Goal: Complete application form: Complete application form

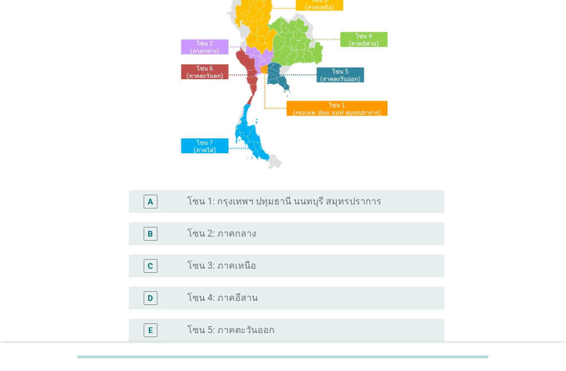
scroll to position [230, 0]
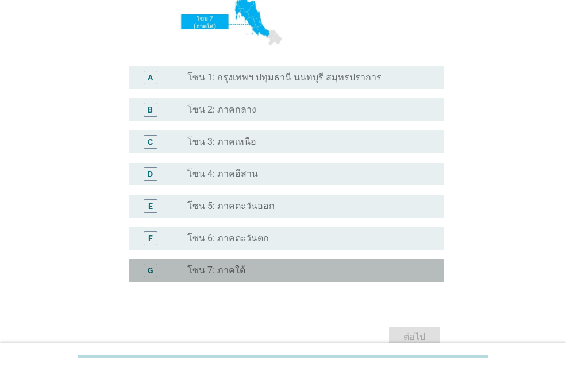
click at [252, 267] on div "radio_button_unchecked โซน 7: ภาคใต้" at bounding box center [306, 270] width 239 height 11
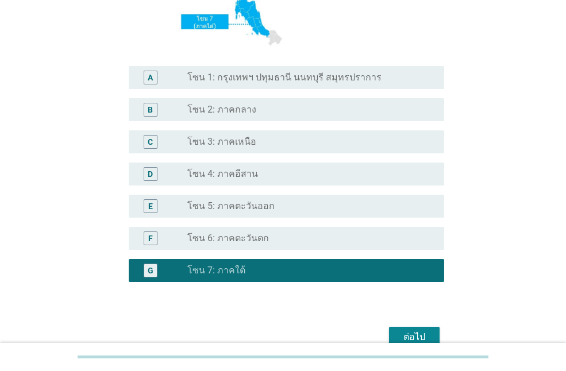
click at [440, 335] on div "ต่อไป" at bounding box center [283, 338] width 323 height 28
click at [430, 337] on div "ต่อไป" at bounding box center [414, 338] width 32 height 14
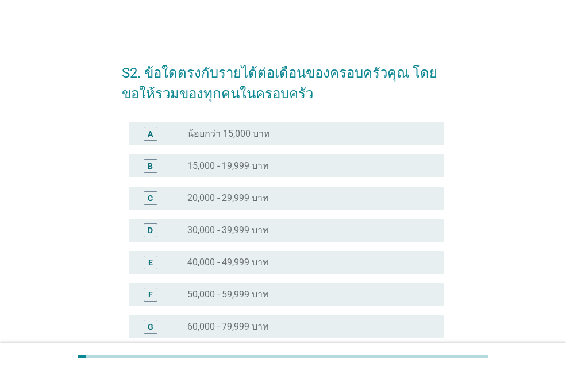
click at [287, 256] on div "radio_button_unchecked 40,000 - 49,999 บาท" at bounding box center [311, 263] width 248 height 14
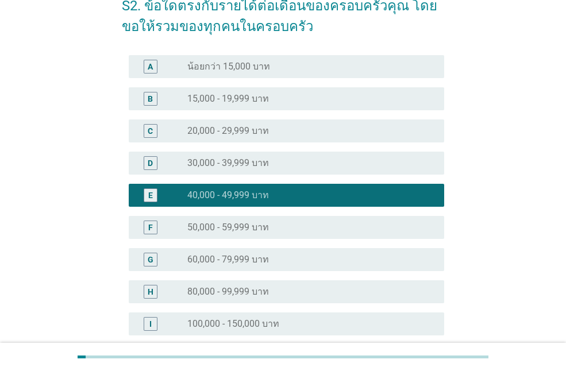
scroll to position [230, 0]
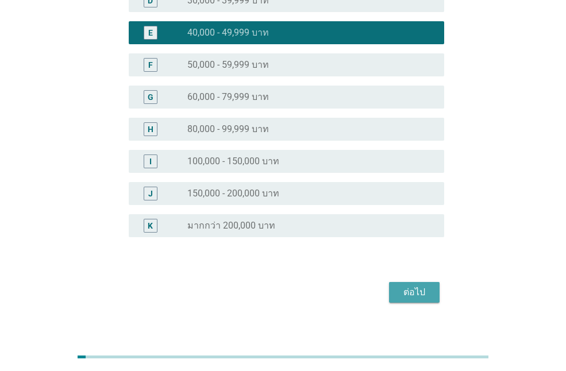
click at [423, 299] on div "ต่อไป" at bounding box center [414, 293] width 32 height 14
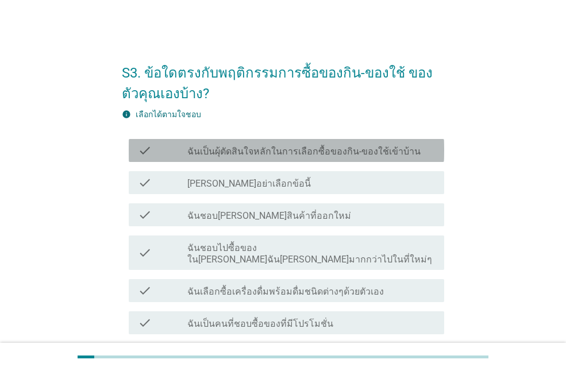
click at [292, 152] on label "ฉันเป็นผุ้ตัดสินใจหลักในการเลือกซื้อของกิน-ของใช้เข้าบ้าน" at bounding box center [303, 151] width 233 height 11
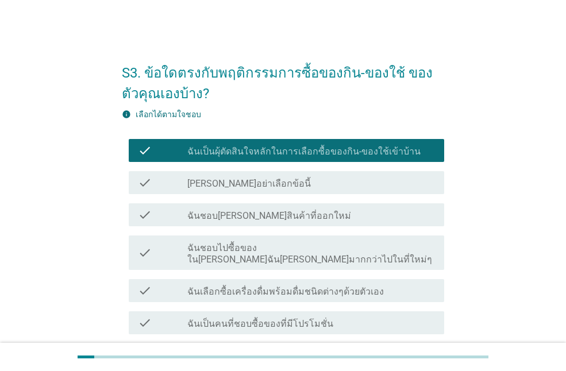
scroll to position [115, 0]
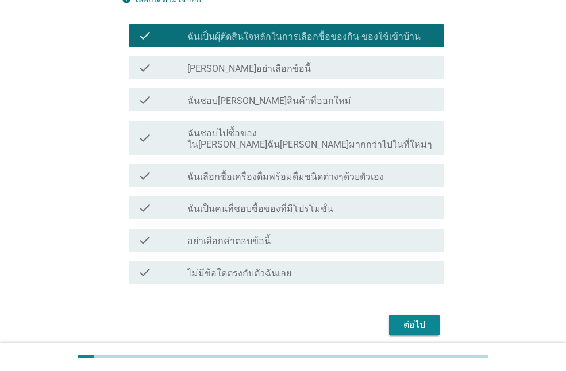
click at [290, 106] on label "ฉันชอบ[PERSON_NAME]สินค้าที่ออกใหม่" at bounding box center [269, 100] width 164 height 11
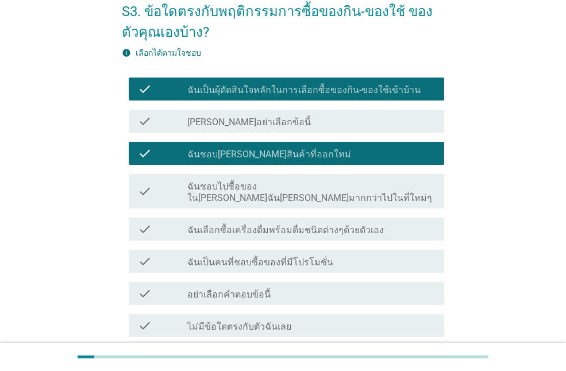
scroll to position [150, 0]
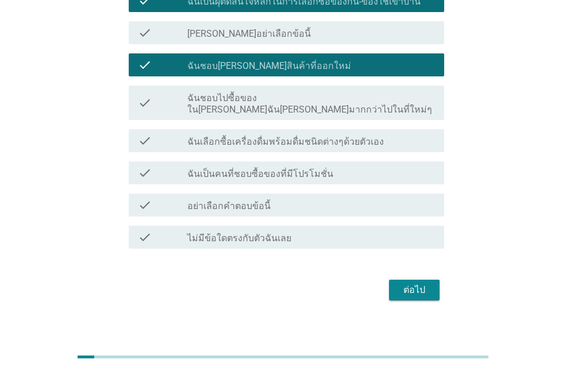
click at [359, 167] on div "check_box_outline_blank ฉันเป็นคนที่ชอบซื้อของที่มีโปรโมชั่น" at bounding box center [311, 173] width 248 height 14
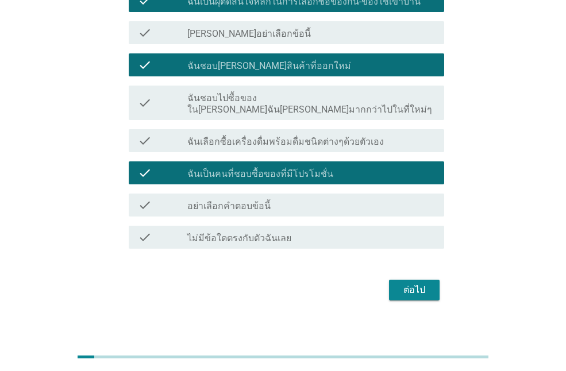
click at [411, 280] on button "ต่อไป" at bounding box center [414, 290] width 51 height 21
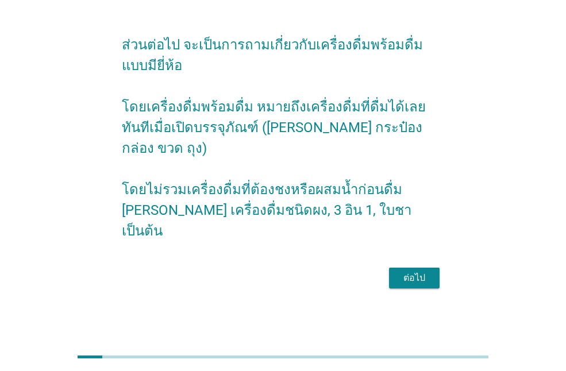
scroll to position [0, 0]
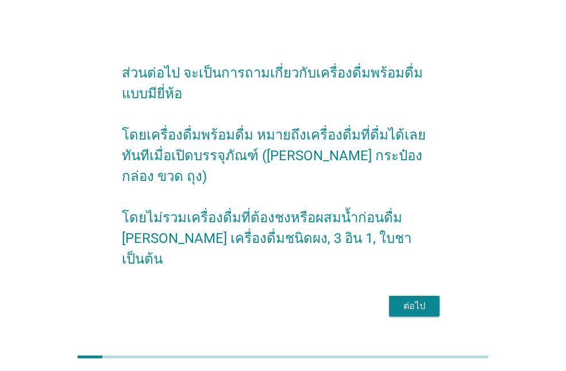
click at [423, 301] on div "ต่อไป" at bounding box center [414, 307] width 32 height 14
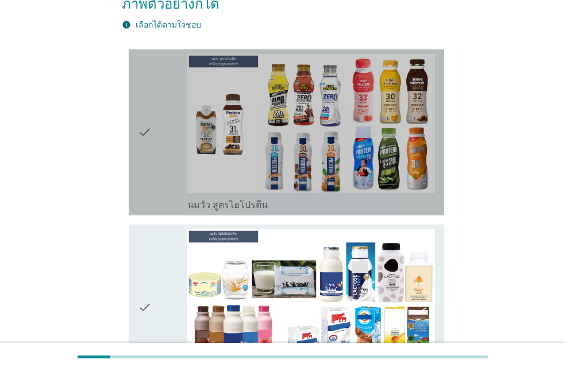
click at [164, 121] on div "check" at bounding box center [162, 132] width 49 height 157
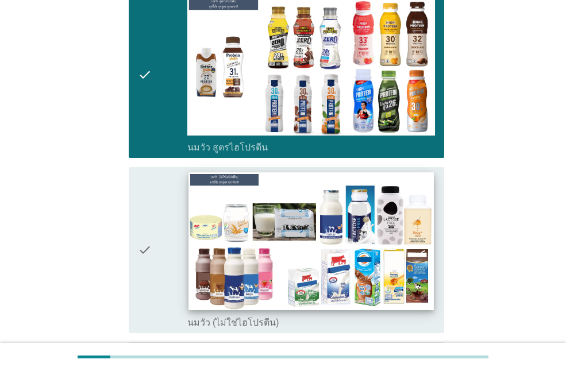
scroll to position [287, 0]
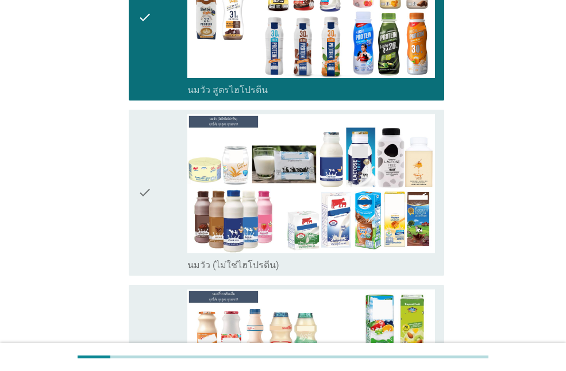
click at [172, 173] on div "check" at bounding box center [162, 192] width 49 height 157
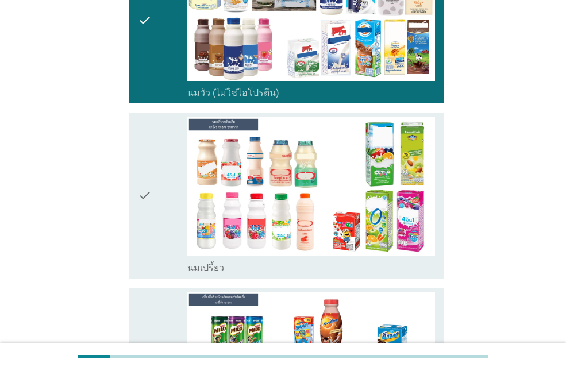
click at [172, 161] on div "check" at bounding box center [162, 195] width 49 height 157
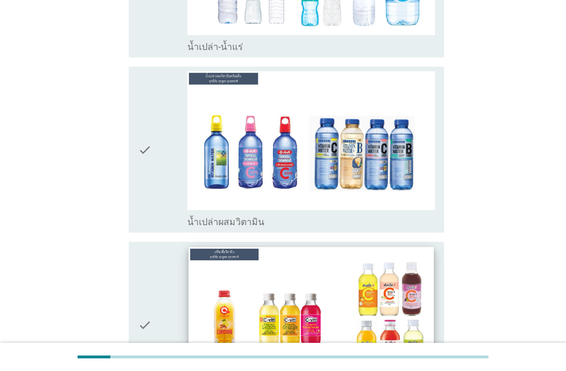
scroll to position [2817, 0]
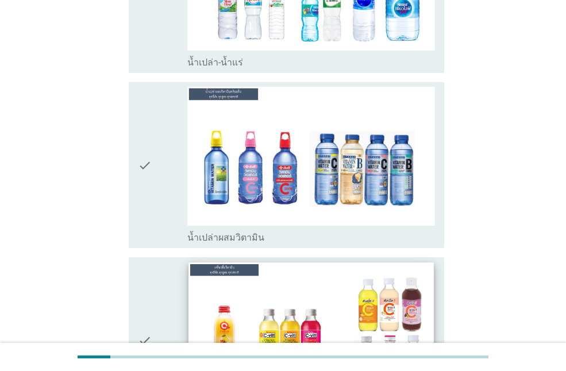
click at [375, 263] on img at bounding box center [311, 332] width 245 height 138
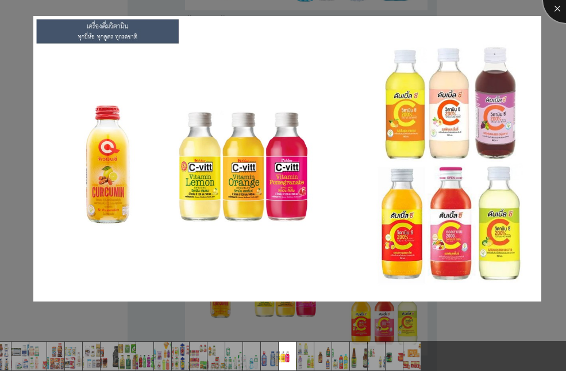
click at [549, 10] on div at bounding box center [566, 0] width 46 height 46
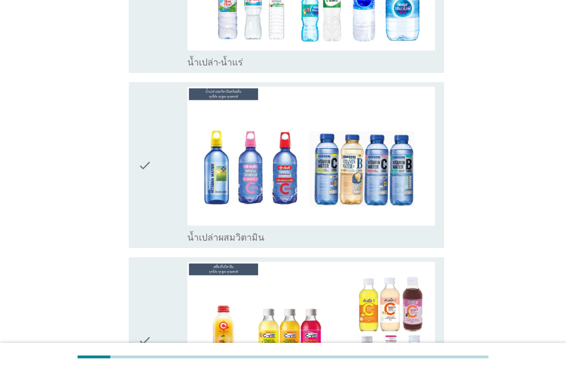
click at [158, 262] on div "check" at bounding box center [162, 340] width 49 height 157
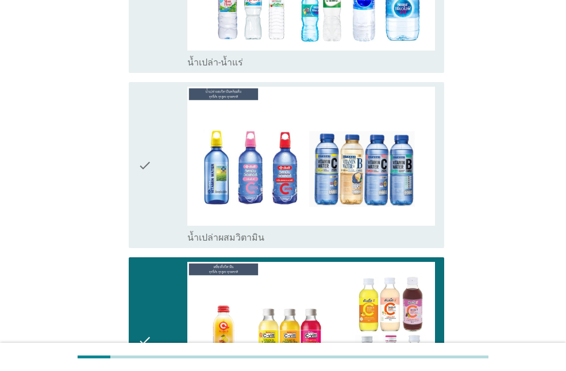
click at [147, 137] on icon "check" at bounding box center [145, 165] width 14 height 157
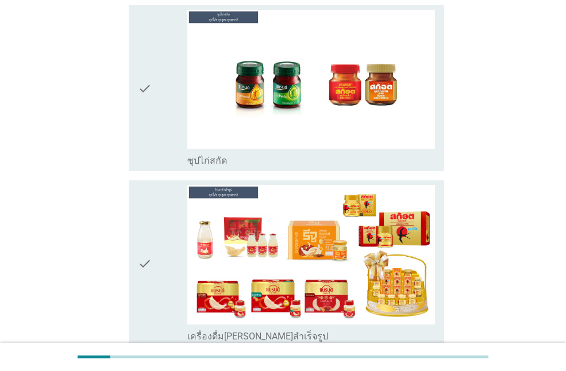
scroll to position [4189, 0]
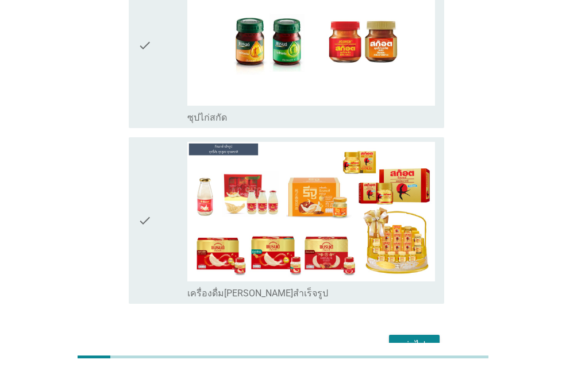
click at [421, 339] on div "ต่อไป" at bounding box center [414, 346] width 32 height 14
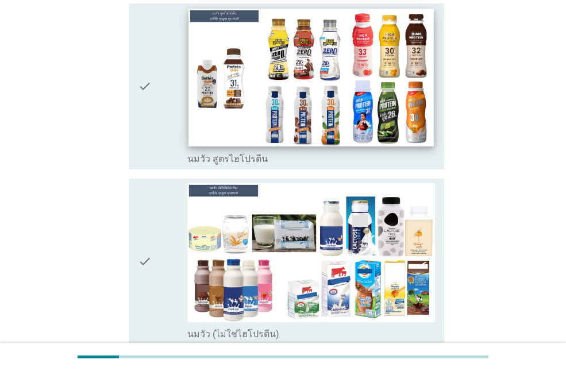
click at [294, 126] on img at bounding box center [311, 78] width 245 height 138
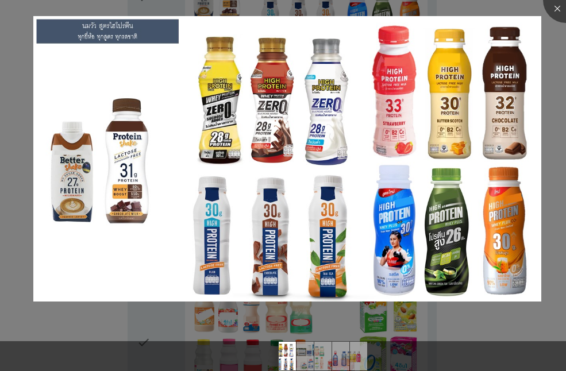
scroll to position [287, 0]
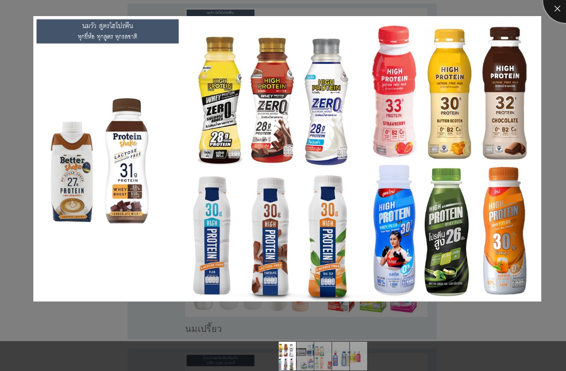
click at [557, 9] on div at bounding box center [566, 0] width 46 height 46
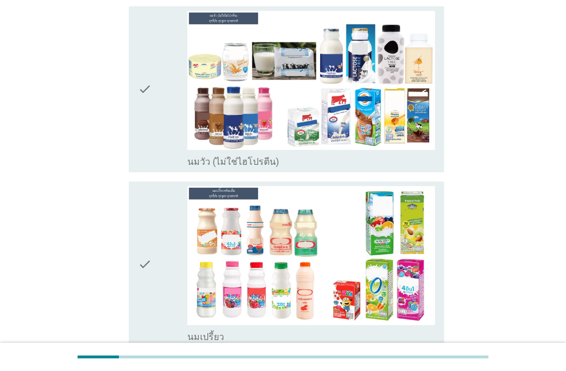
scroll to position [57, 0]
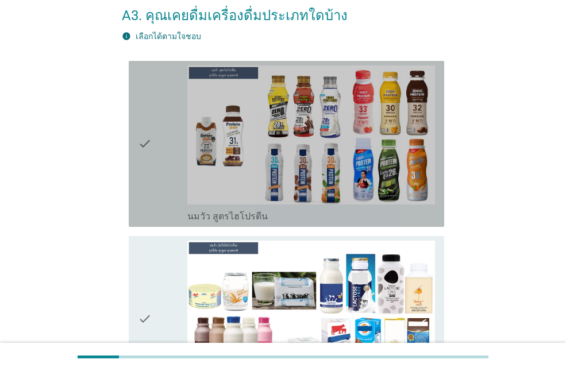
click at [145, 132] on icon "check" at bounding box center [145, 144] width 14 height 157
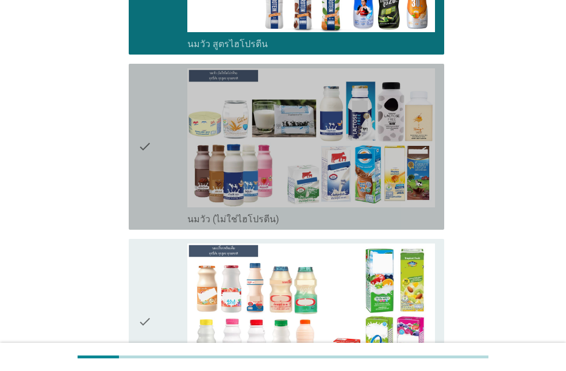
click at [147, 159] on icon "check" at bounding box center [145, 146] width 14 height 157
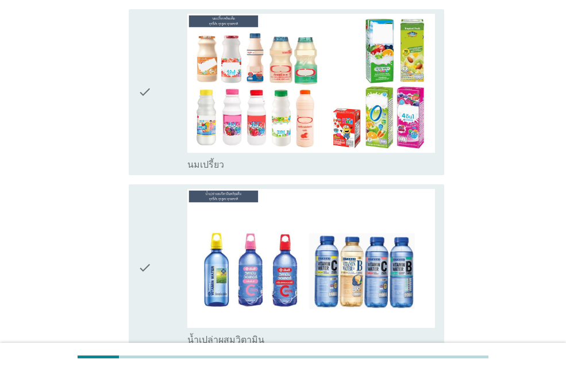
drag, startPoint x: 146, startPoint y: 100, endPoint x: 149, endPoint y: 112, distance: 12.4
click at [146, 99] on icon "check" at bounding box center [145, 92] width 14 height 157
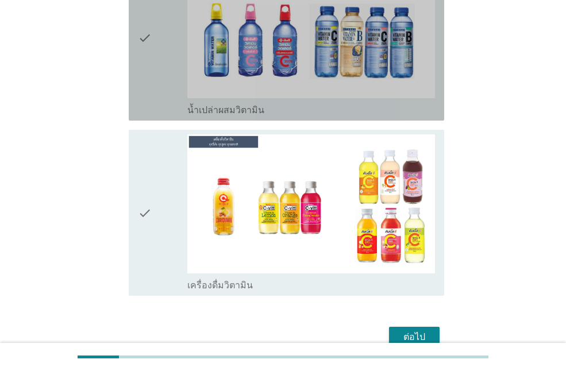
click at [152, 61] on div "check" at bounding box center [162, 37] width 49 height 157
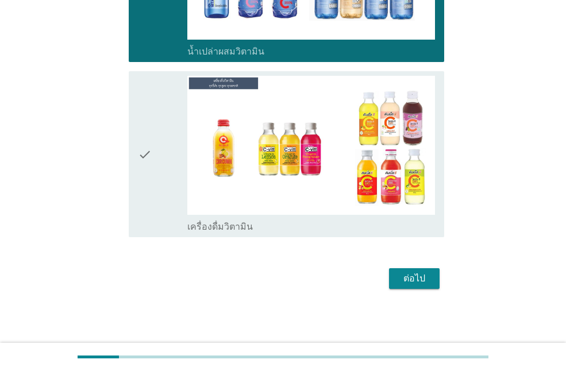
scroll to position [749, 0]
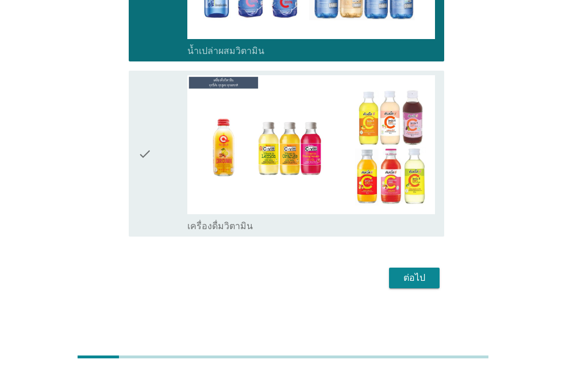
click at [149, 149] on icon "check" at bounding box center [145, 153] width 14 height 157
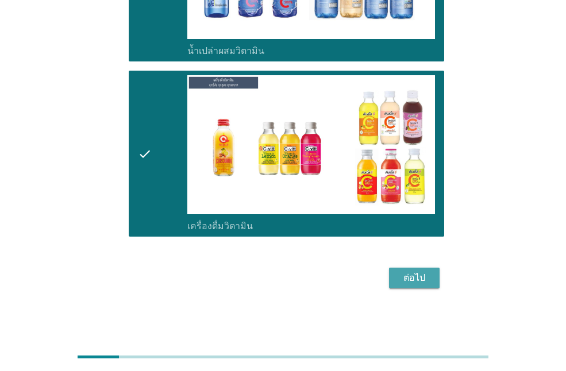
click at [389, 275] on button "ต่อไป" at bounding box center [414, 278] width 51 height 21
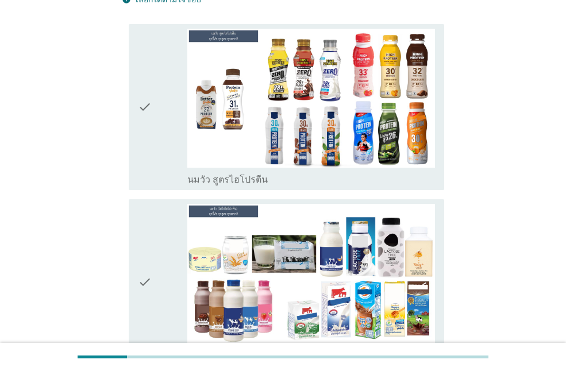
click at [167, 117] on div "check" at bounding box center [162, 107] width 49 height 157
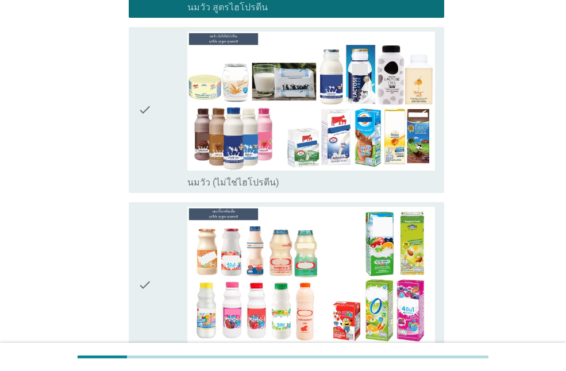
click at [158, 131] on div "check" at bounding box center [162, 110] width 49 height 157
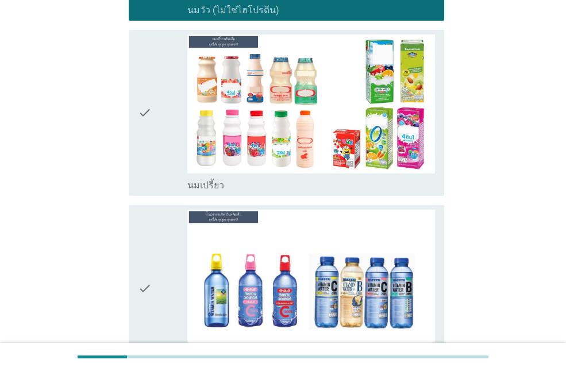
click at [158, 132] on div "check" at bounding box center [162, 112] width 49 height 157
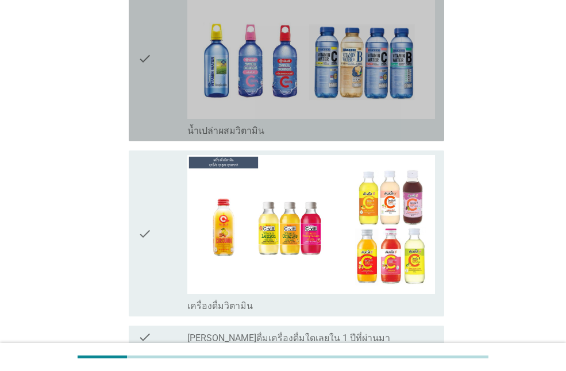
click at [158, 132] on div "check" at bounding box center [162, 58] width 49 height 157
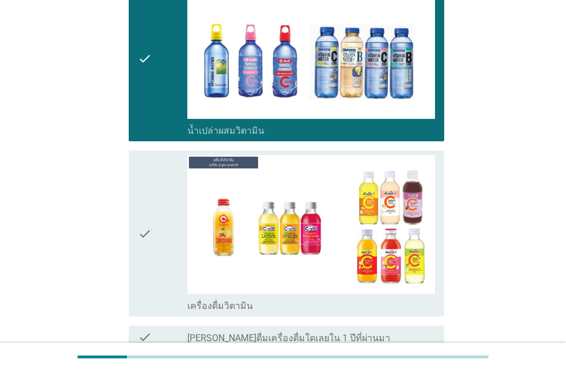
scroll to position [802, 0]
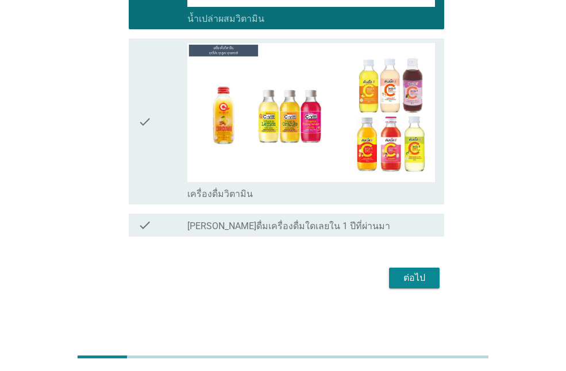
click at [159, 116] on div "check" at bounding box center [162, 121] width 49 height 157
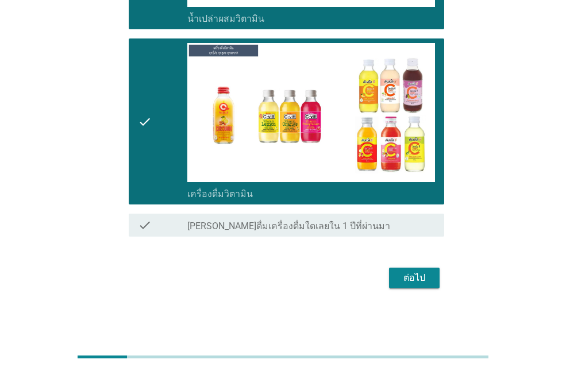
click at [419, 284] on div "ต่อไป" at bounding box center [414, 278] width 32 height 14
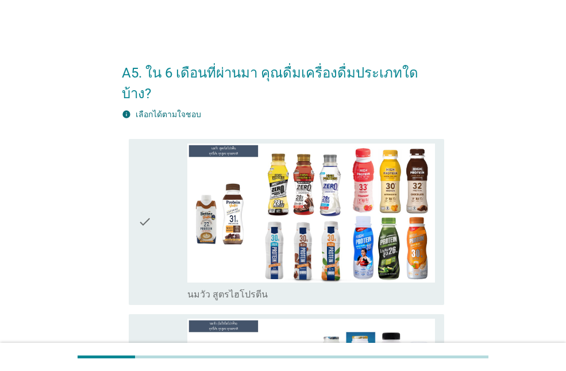
click at [160, 208] on div "check" at bounding box center [162, 222] width 49 height 157
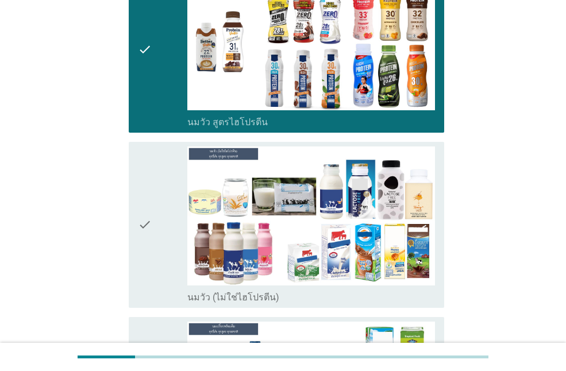
click at [158, 202] on div "check" at bounding box center [162, 225] width 49 height 157
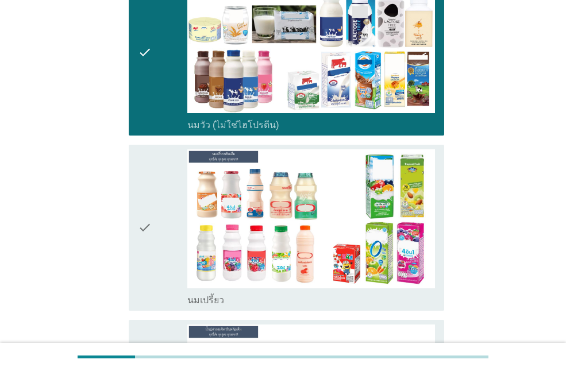
click at [158, 202] on div "check" at bounding box center [162, 227] width 49 height 157
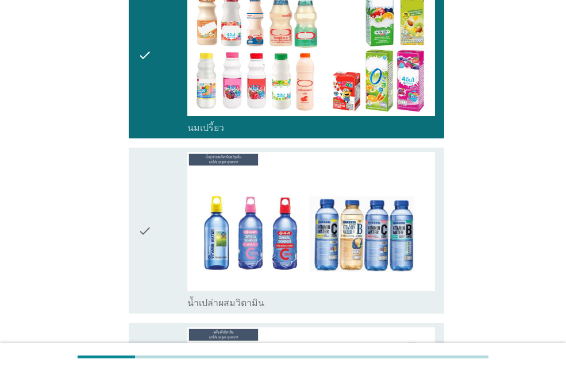
click at [158, 202] on div "check" at bounding box center [162, 230] width 49 height 157
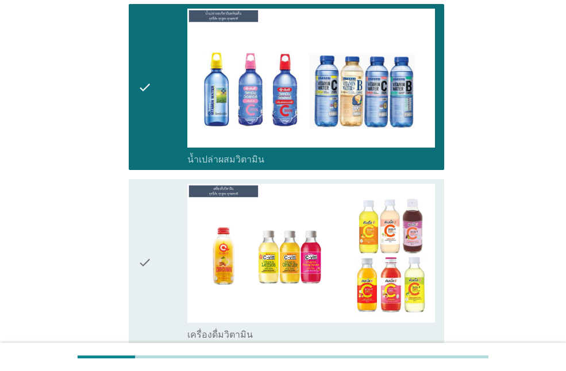
scroll to position [747, 0]
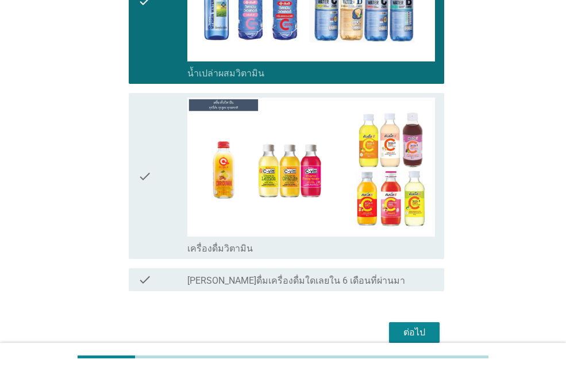
click at [158, 202] on div "check" at bounding box center [162, 176] width 49 height 157
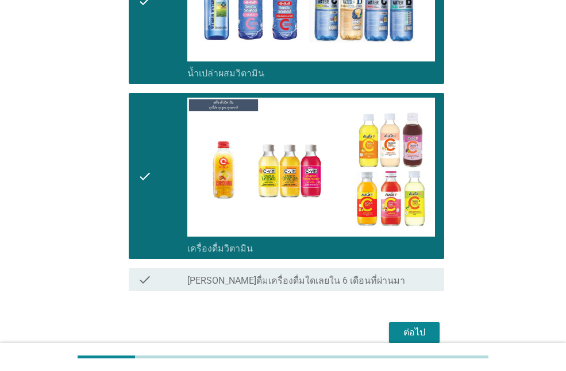
click at [424, 326] on div "ต่อไป" at bounding box center [414, 333] width 32 height 14
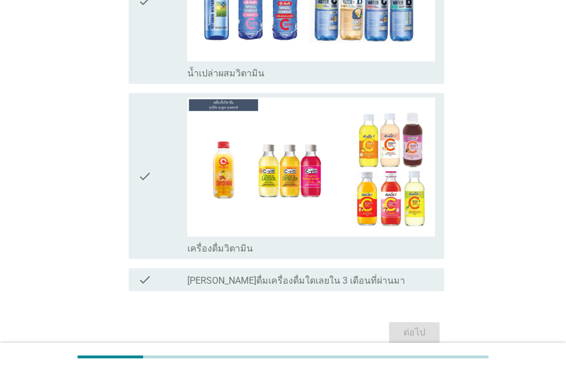
scroll to position [0, 0]
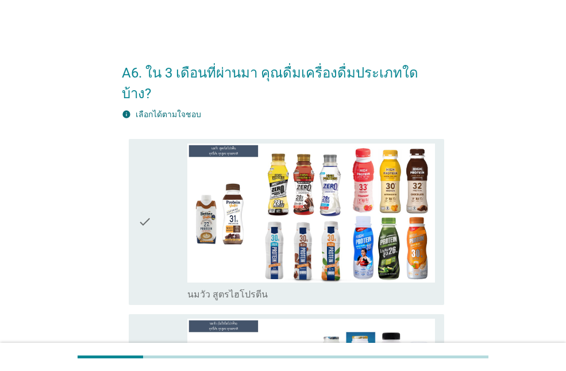
click at [168, 212] on div "check" at bounding box center [162, 222] width 49 height 157
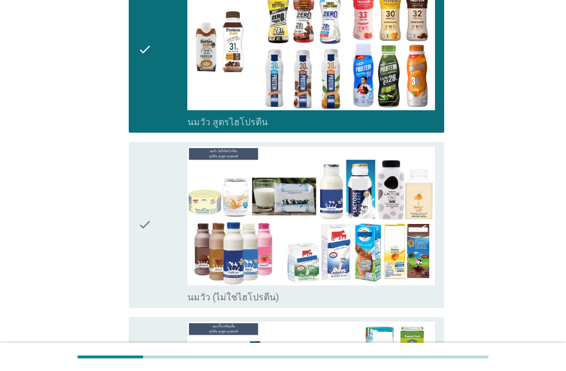
click at [158, 185] on div "check" at bounding box center [162, 225] width 49 height 157
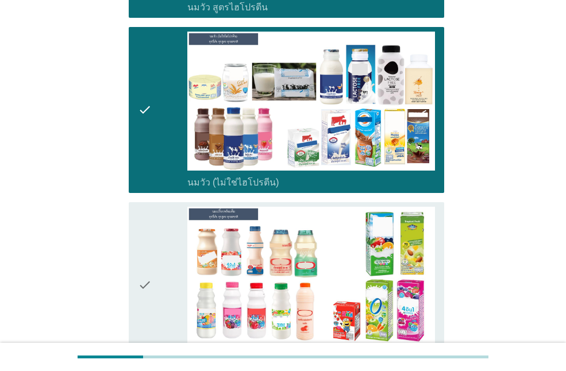
click at [158, 202] on div "check check_box_outline_blank นมเปรี้ยว" at bounding box center [287, 285] width 316 height 166
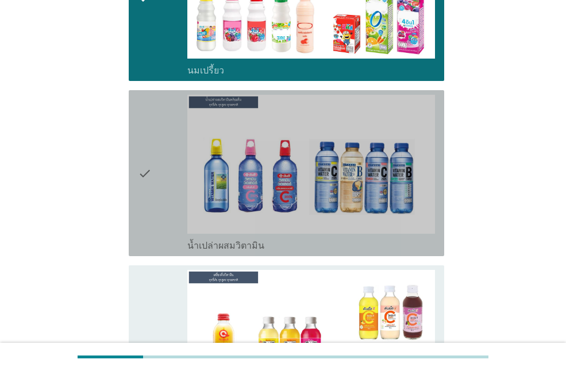
click at [153, 190] on div "check" at bounding box center [162, 173] width 49 height 157
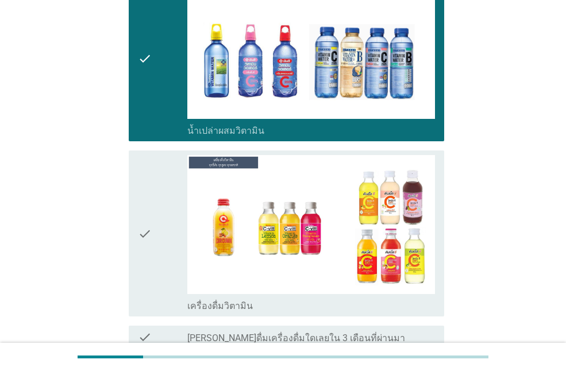
click at [154, 191] on div "check" at bounding box center [162, 233] width 49 height 157
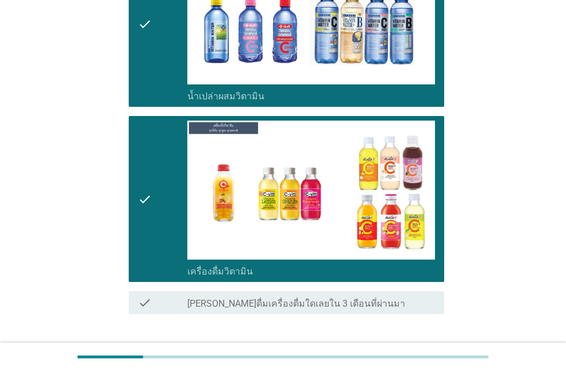
scroll to position [781, 0]
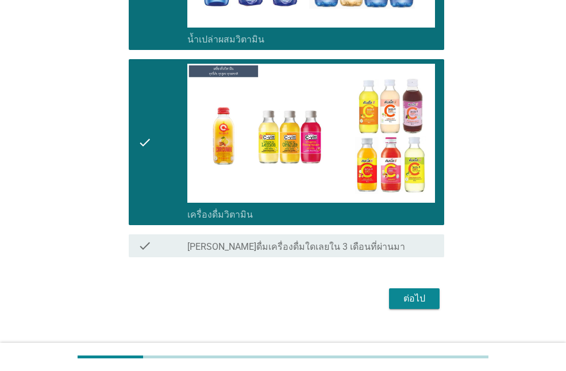
click at [427, 292] on div "ต่อไป" at bounding box center [414, 299] width 32 height 14
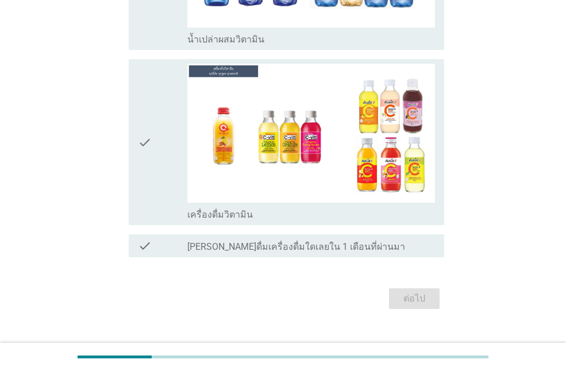
scroll to position [0, 0]
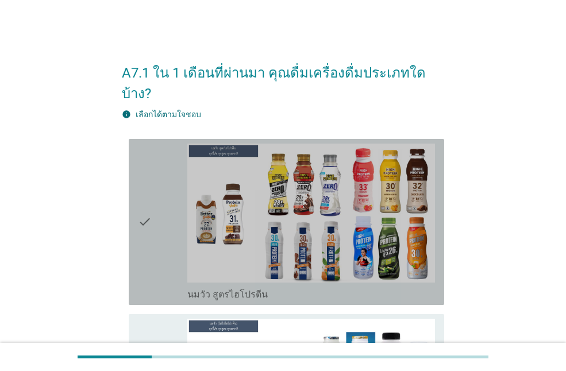
click at [178, 184] on div "check" at bounding box center [162, 222] width 49 height 157
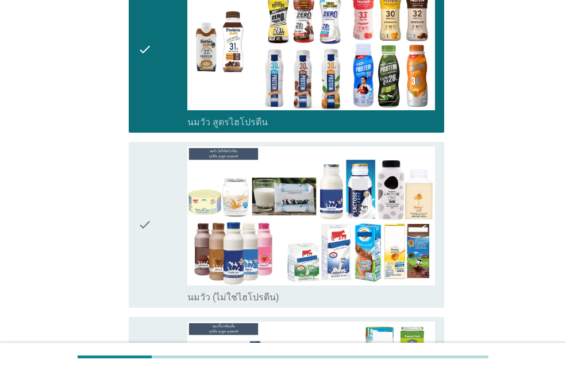
click at [176, 184] on div "check" at bounding box center [162, 225] width 49 height 157
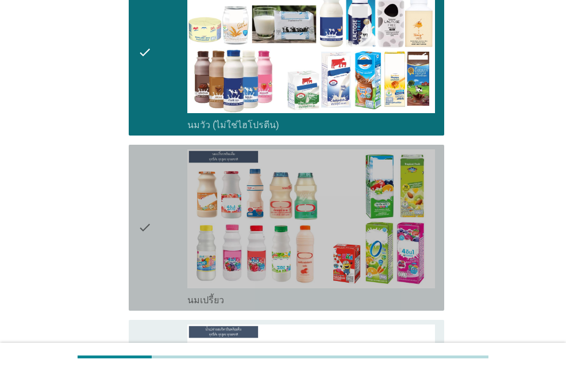
click at [175, 184] on div "check" at bounding box center [162, 227] width 49 height 157
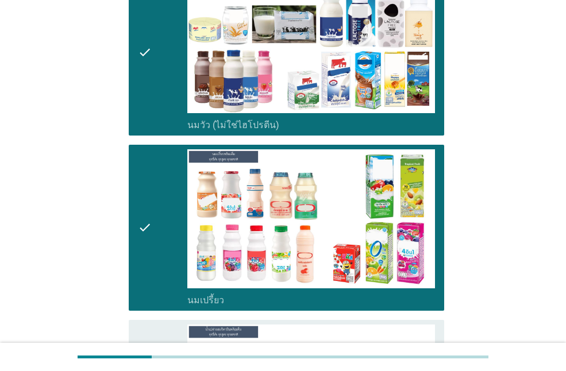
scroll to position [632, 0]
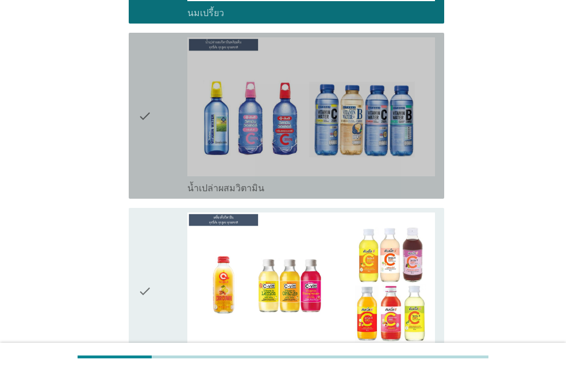
click at [160, 151] on div "check" at bounding box center [162, 115] width 49 height 157
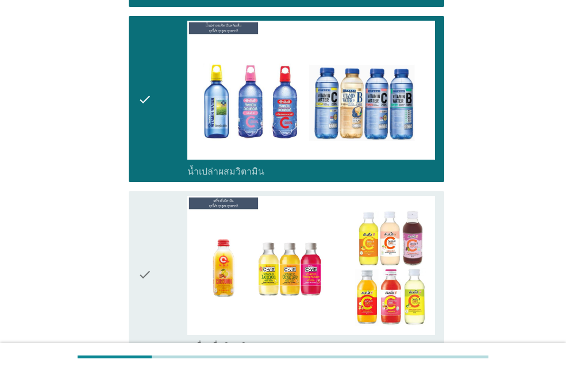
scroll to position [781, 0]
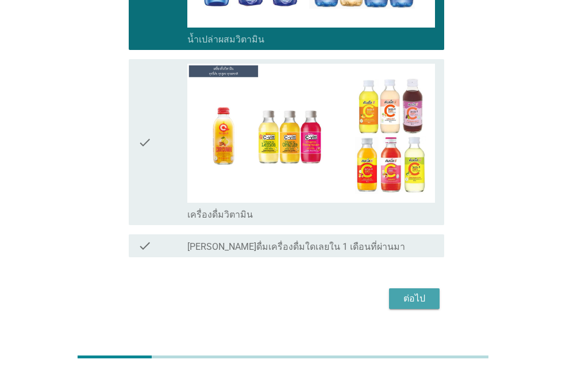
click at [436, 289] on button "ต่อไป" at bounding box center [414, 299] width 51 height 21
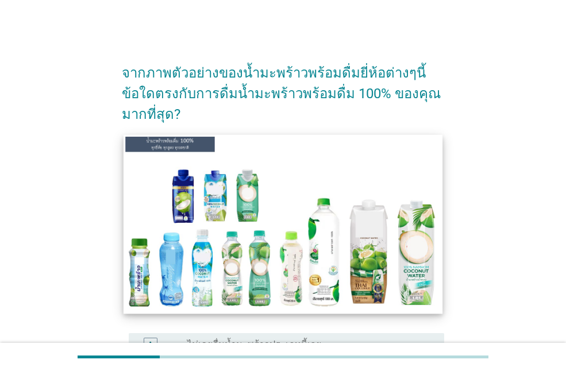
scroll to position [230, 0]
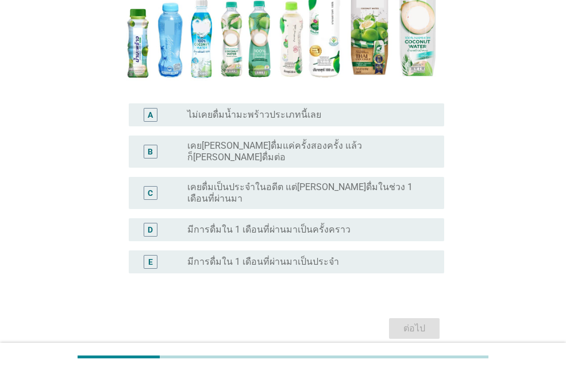
click at [329, 224] on label "มีการดื่มใน 1 เดือนที่ผ่านมาเป็นครั้งคราว" at bounding box center [268, 229] width 163 height 11
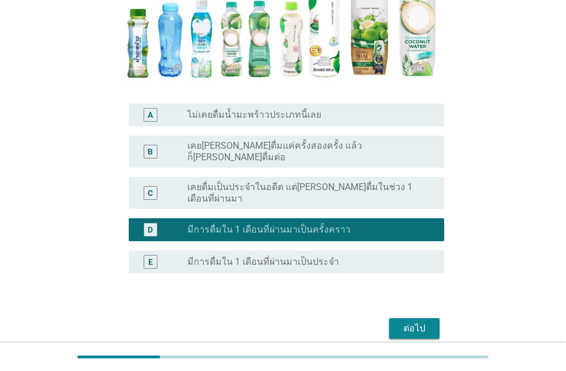
click at [361, 256] on div "radio_button_unchecked มีการดื่มใน 1 เดือนที่ผ่านมาเป็นประจำ" at bounding box center [306, 261] width 239 height 11
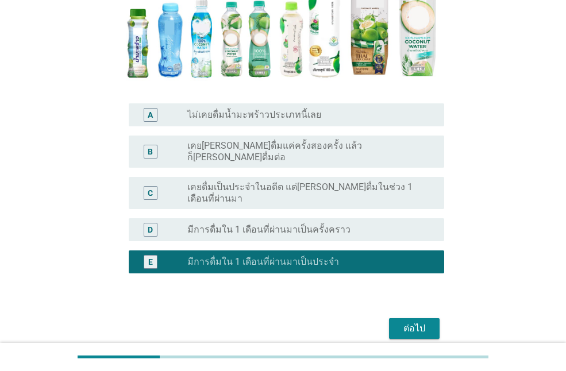
click at [405, 322] on div "ต่อไป" at bounding box center [414, 329] width 32 height 14
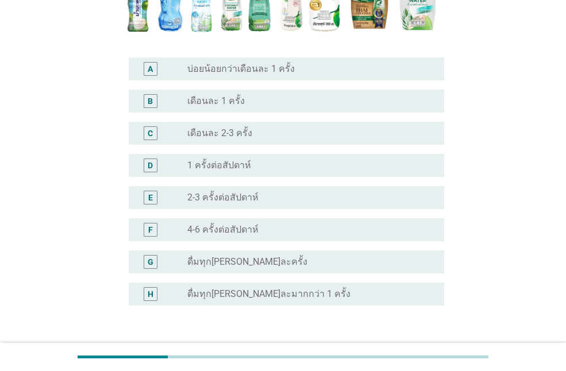
scroll to position [337, 0]
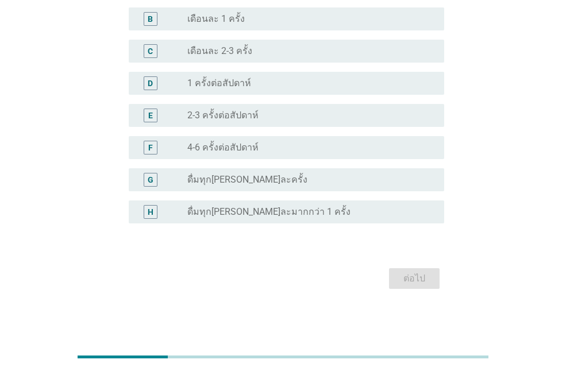
click at [306, 155] on div "F radio_button_unchecked 4-6 ครั้งต่อสัปดาห์" at bounding box center [287, 147] width 316 height 23
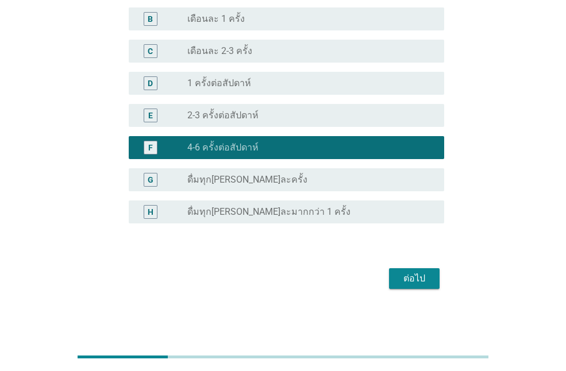
click at [404, 281] on div "ต่อไป" at bounding box center [414, 279] width 32 height 14
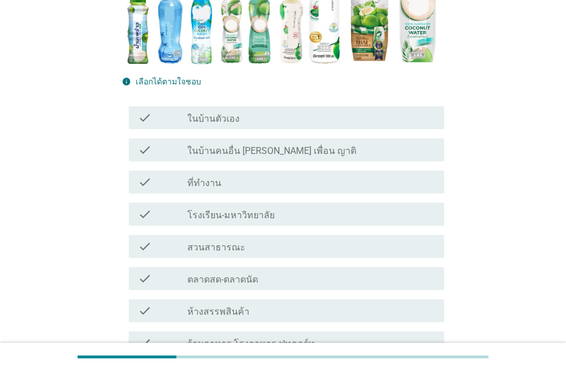
scroll to position [287, 0]
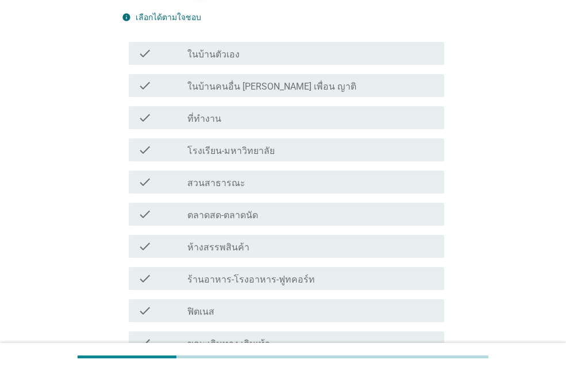
click at [285, 111] on div "check_box_outline_blank ที่ทำงาน" at bounding box center [311, 118] width 248 height 14
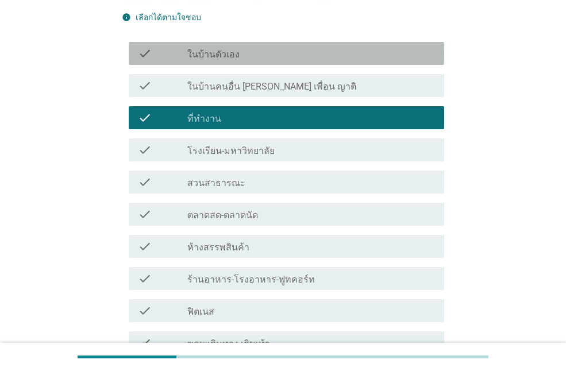
drag, startPoint x: 295, startPoint y: 41, endPoint x: 308, endPoint y: 126, distance: 85.5
click at [295, 42] on div "check check_box_outline_blank ในบ้านตัวเอง" at bounding box center [287, 53] width 316 height 23
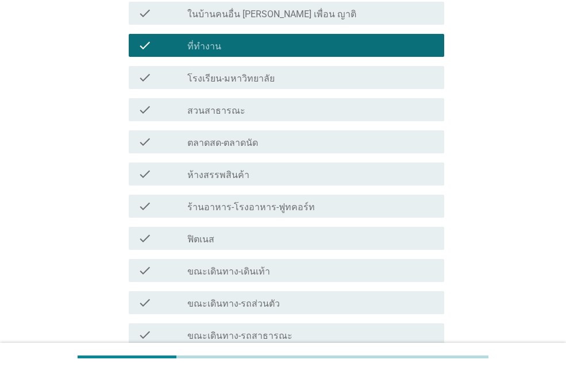
scroll to position [460, 0]
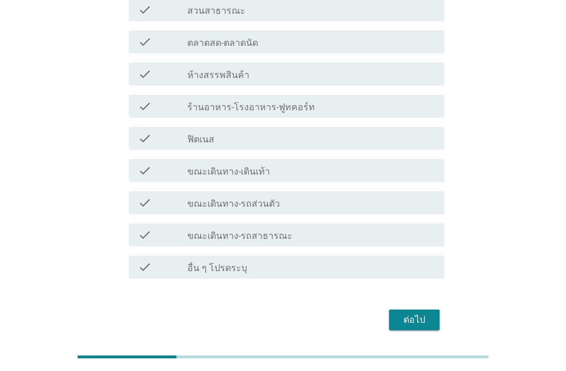
click at [343, 191] on div "check check_box_outline_blank ขณะเดินทาง-รถส่วนตัว" at bounding box center [287, 202] width 316 height 23
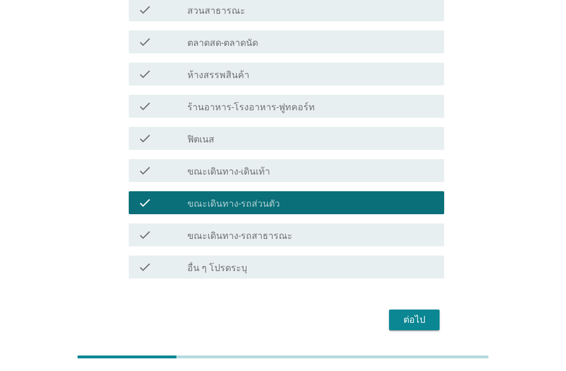
click at [429, 310] on button "ต่อไป" at bounding box center [414, 320] width 51 height 21
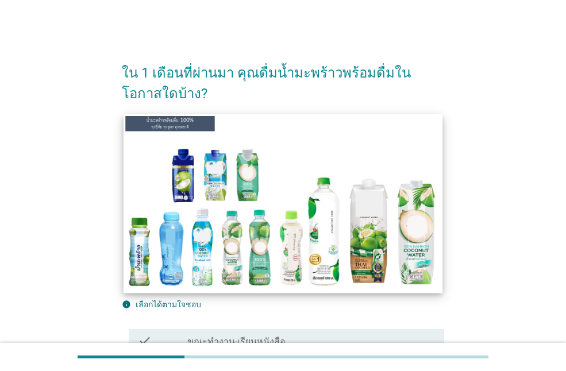
scroll to position [172, 0]
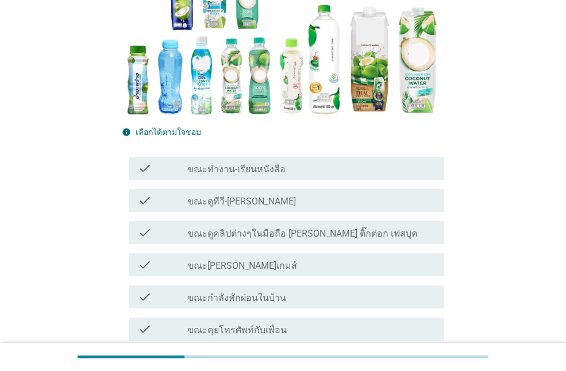
click at [304, 197] on div "check_box_outline_blank ขณะดูทีวี-[PERSON_NAME]" at bounding box center [311, 201] width 248 height 14
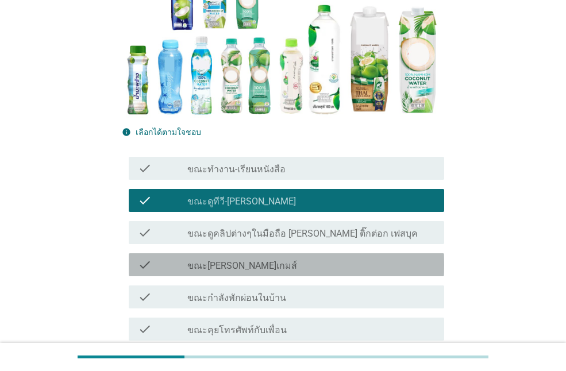
click at [309, 259] on div "check_box_outline_blank ขณะ[PERSON_NAME]เกมส์" at bounding box center [311, 265] width 248 height 14
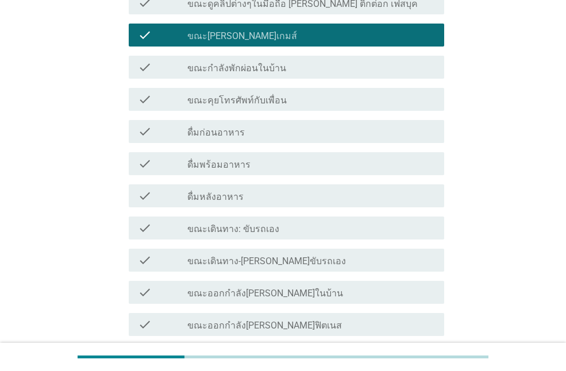
scroll to position [575, 0]
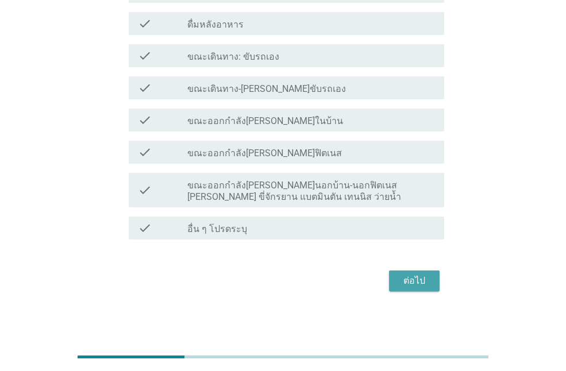
click at [396, 283] on button "ต่อไป" at bounding box center [414, 281] width 51 height 21
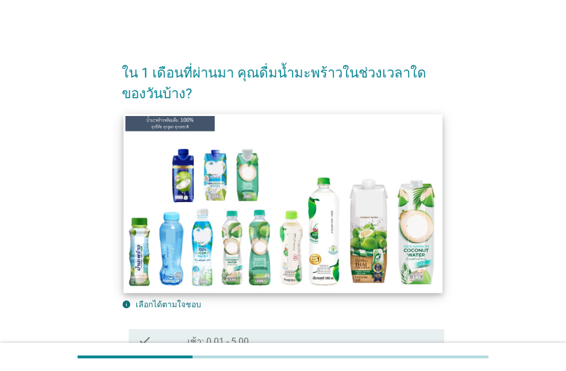
scroll to position [172, 0]
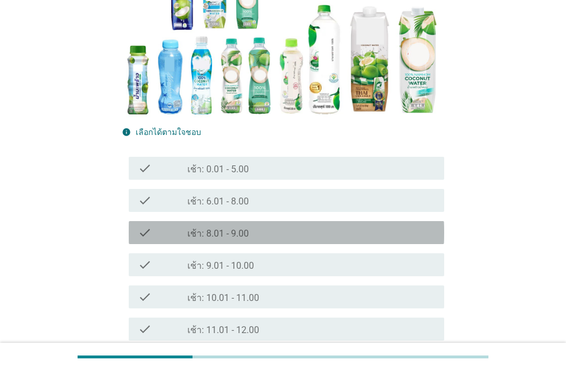
click at [292, 228] on div "check_box_outline_blank เช้า: 8.01 - 9.00" at bounding box center [311, 233] width 248 height 14
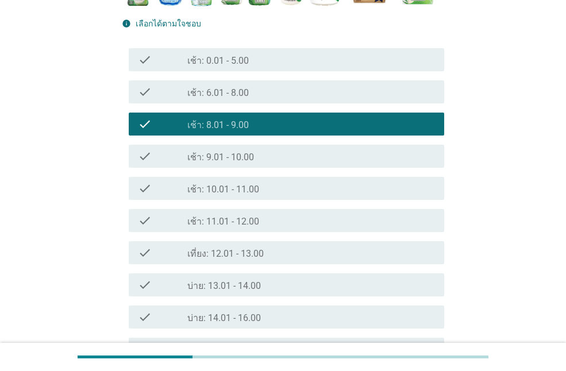
scroll to position [402, 0]
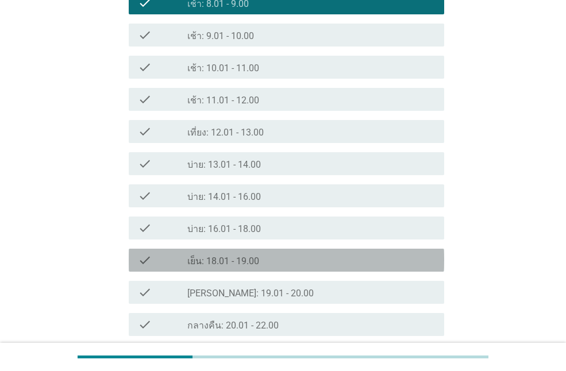
click at [289, 256] on div "check_box_outline_blank เย็น: 18.01 - 19.00" at bounding box center [311, 261] width 248 height 14
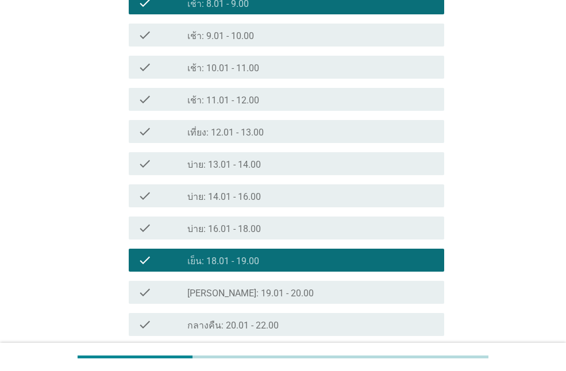
scroll to position [534, 0]
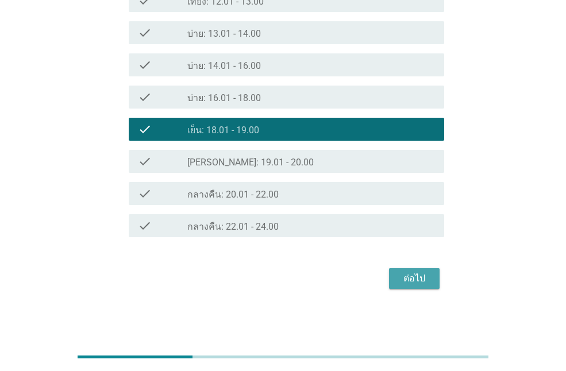
click at [408, 287] on button "ต่อไป" at bounding box center [414, 279] width 51 height 21
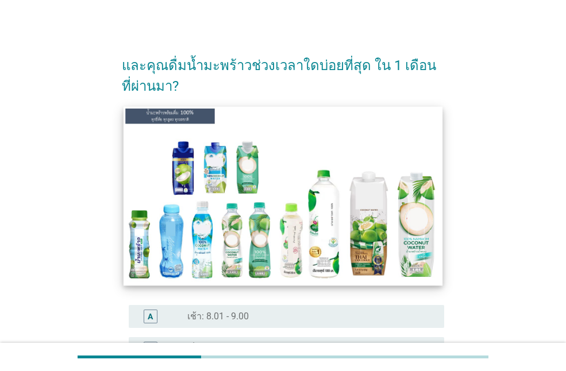
scroll to position [144, 0]
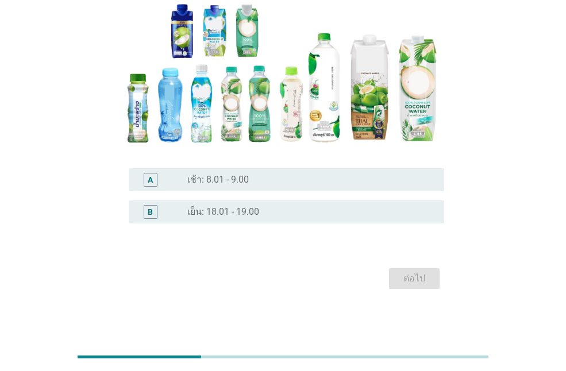
click at [307, 182] on div "radio_button_unchecked เช้า: 8.01 - 9.00" at bounding box center [306, 179] width 239 height 11
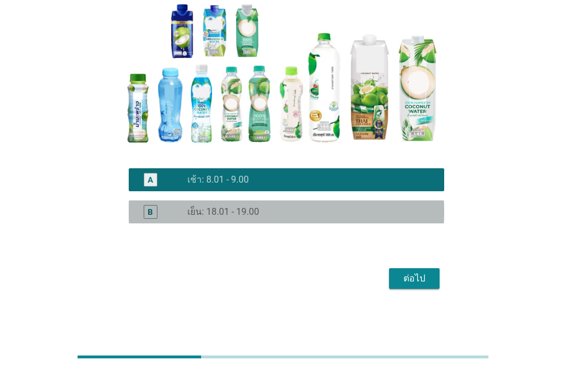
click at [311, 203] on div "B radio_button_unchecked เย็น: 18.01 - 19.00" at bounding box center [287, 212] width 316 height 23
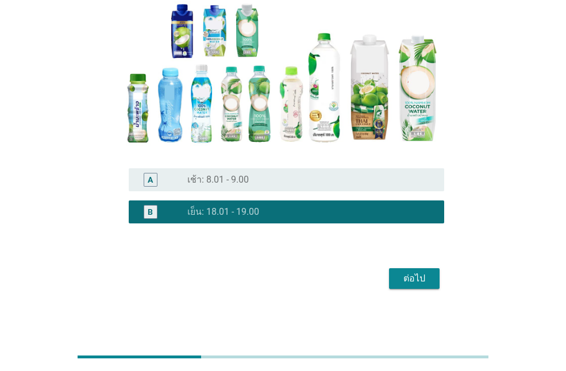
click at [433, 273] on button "ต่อไป" at bounding box center [414, 279] width 51 height 21
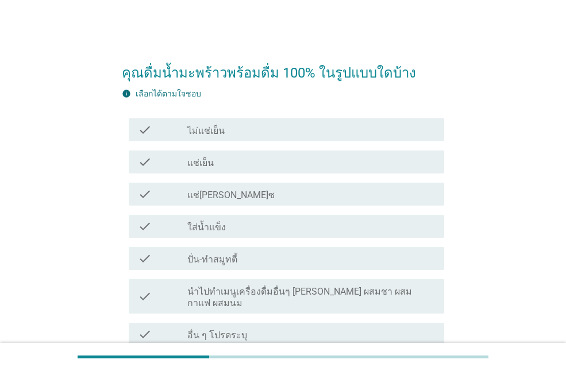
click at [305, 162] on div "check_box_outline_blank แช่เย็น" at bounding box center [311, 162] width 248 height 14
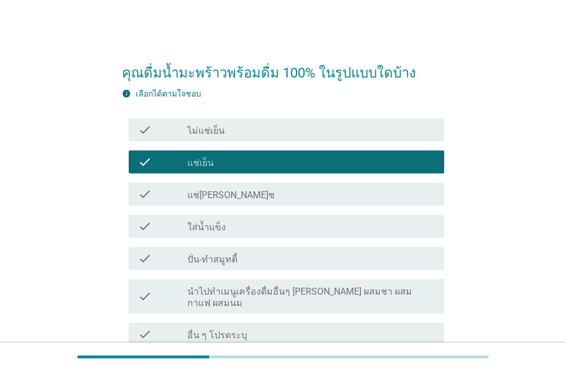
click at [306, 223] on div "check_box_outline_blank ใส่น้ำแข็ง" at bounding box center [311, 227] width 248 height 14
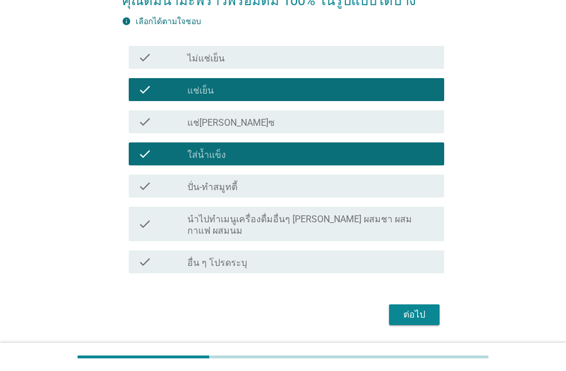
scroll to position [97, 0]
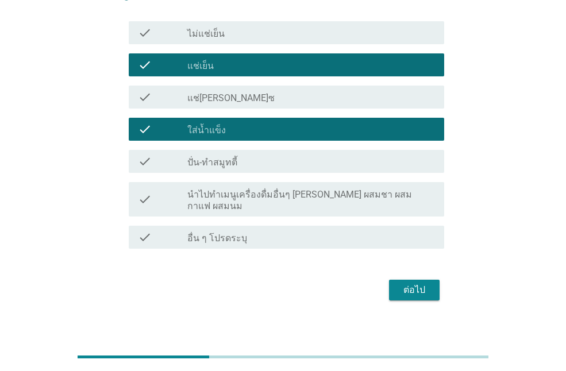
click at [417, 283] on div "ต่อไป" at bounding box center [414, 290] width 32 height 14
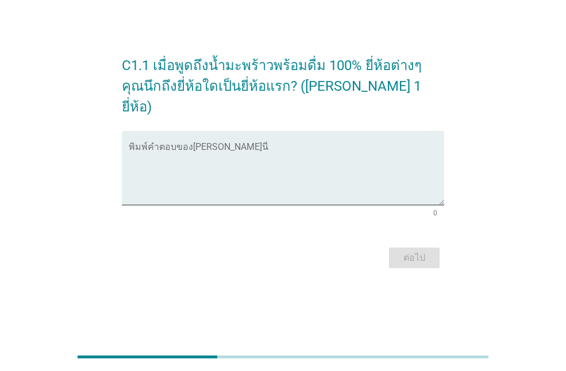
scroll to position [0, 0]
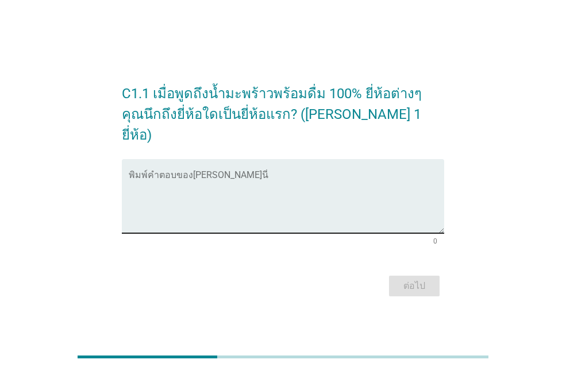
click at [309, 216] on textarea "พิมพ์คำตอบของคุณ ที่นี่" at bounding box center [287, 203] width 316 height 60
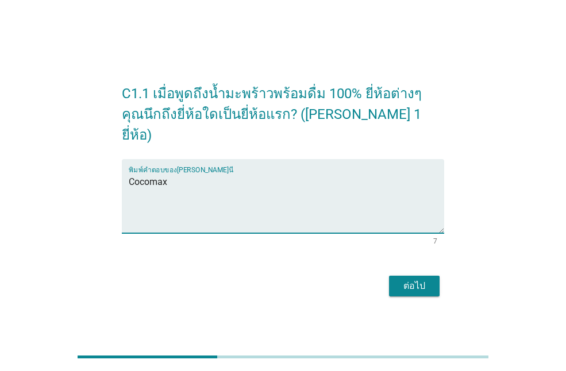
type textarea "Cocomax"
click at [429, 279] on div "ต่อไป" at bounding box center [414, 286] width 32 height 14
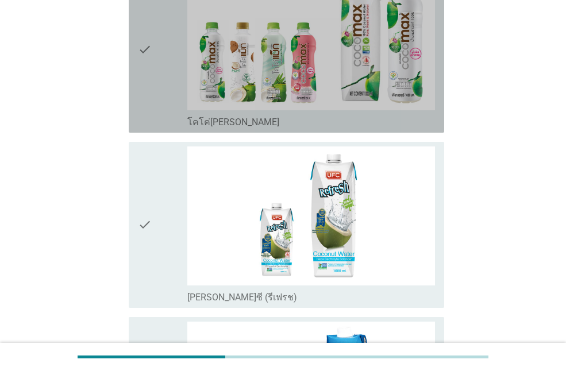
click at [168, 90] on div "check" at bounding box center [162, 49] width 49 height 157
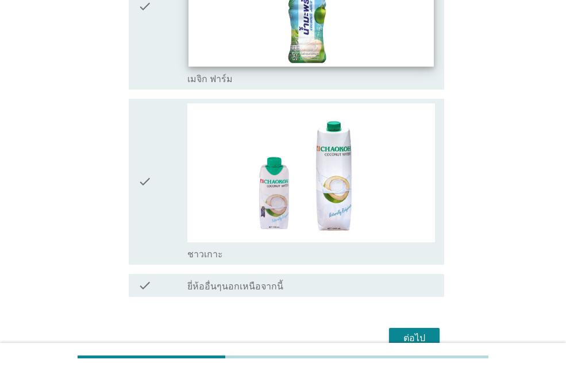
scroll to position [2557, 0]
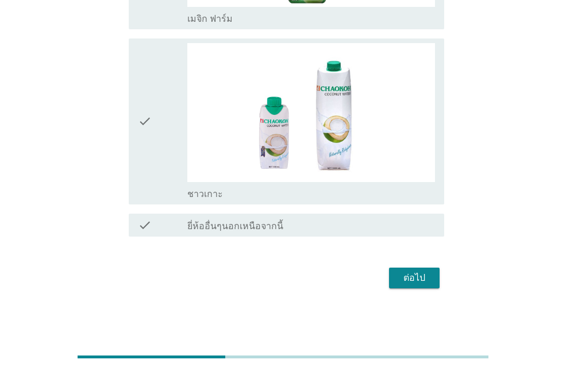
click at [406, 280] on div "ต่อไป" at bounding box center [414, 278] width 32 height 14
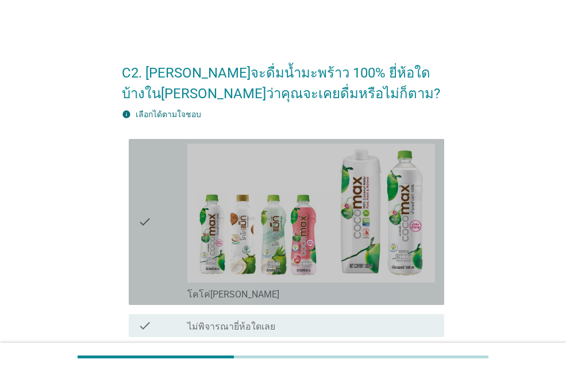
click at [158, 212] on div "check" at bounding box center [162, 222] width 49 height 157
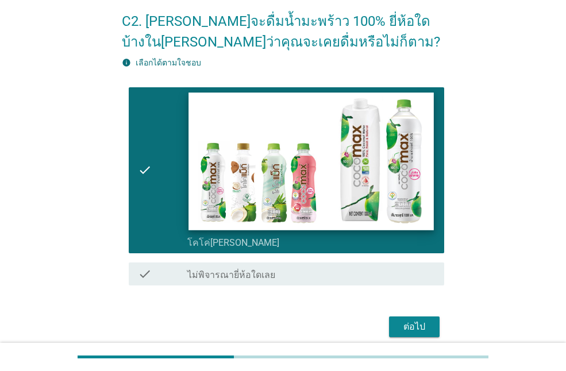
scroll to position [100, 0]
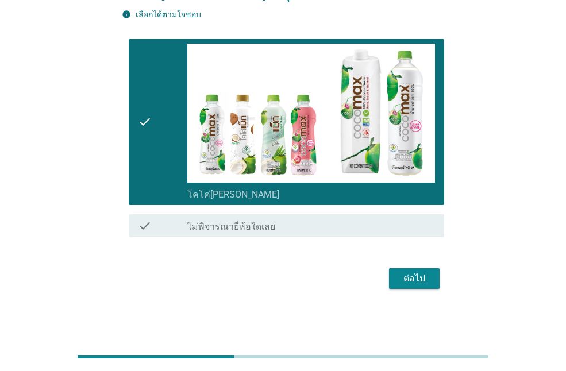
click at [420, 274] on div "ต่อไป" at bounding box center [414, 279] width 32 height 14
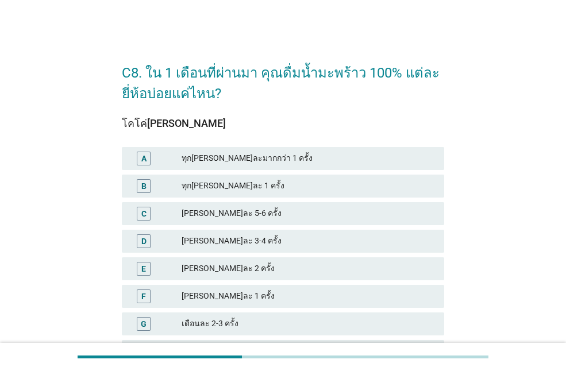
click at [258, 213] on div "[PERSON_NAME]ละ 5-6 ครั้ง" at bounding box center [309, 214] width 254 height 14
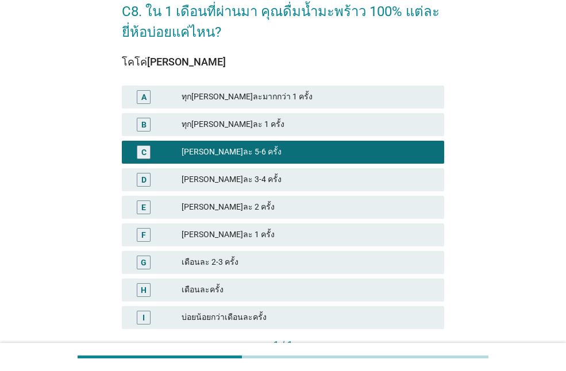
scroll to position [144, 0]
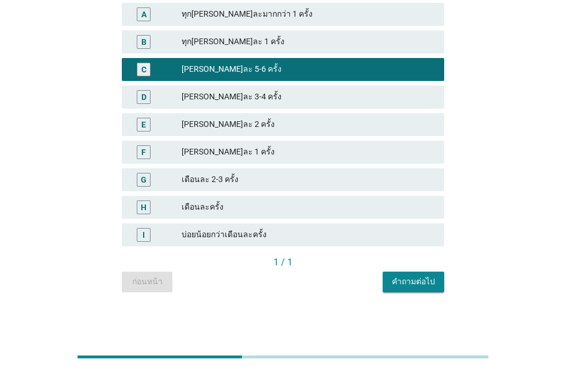
click at [421, 273] on button "คำถามต่อไป" at bounding box center [414, 282] width 62 height 21
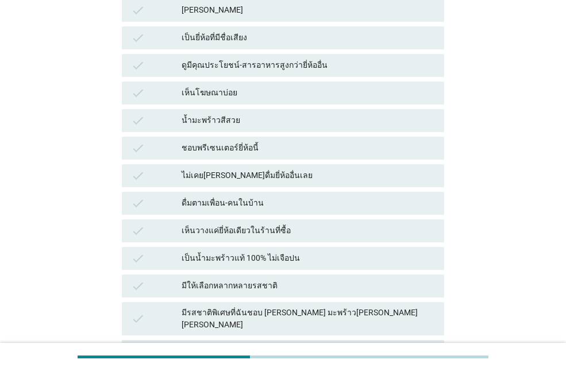
scroll to position [0, 0]
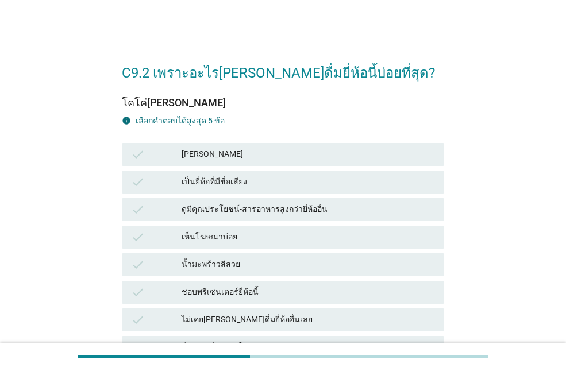
click at [298, 159] on div "[PERSON_NAME]" at bounding box center [309, 155] width 254 height 14
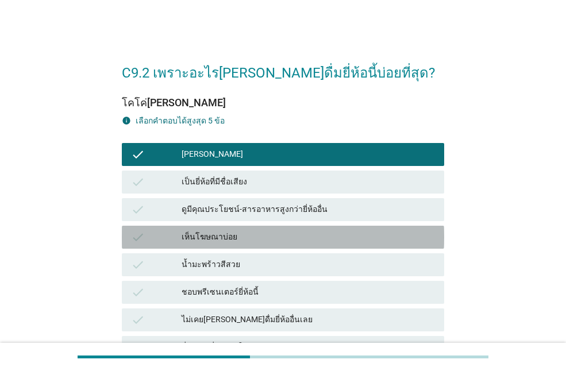
click at [287, 233] on div "เห็นโฆษณาบ่อย" at bounding box center [309, 238] width 254 height 14
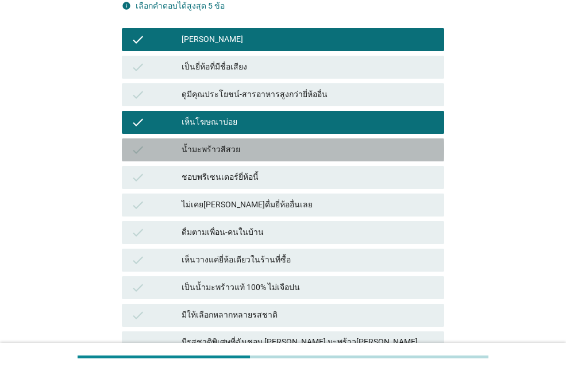
click at [282, 154] on div "น้ำมะพร้าวสีสวย" at bounding box center [309, 150] width 254 height 14
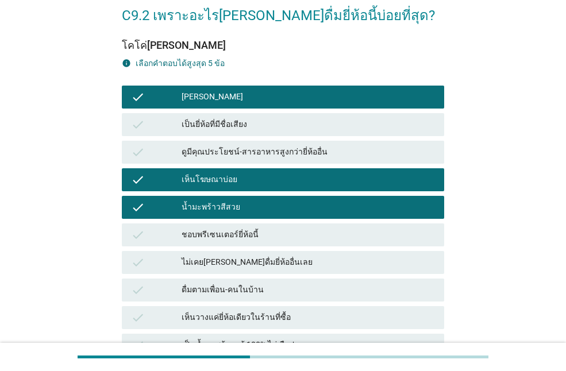
scroll to position [287, 0]
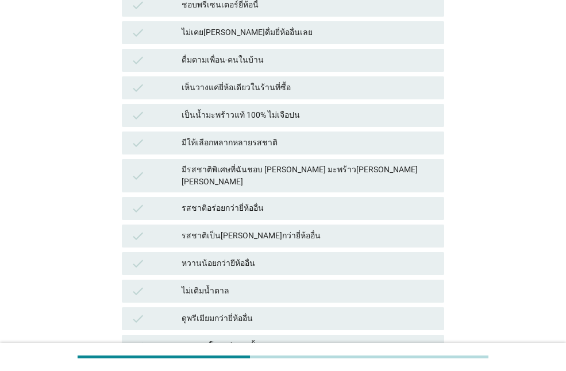
click at [292, 202] on div "รสชาติอร่อยกว่ายี่ห้ออื่น" at bounding box center [309, 209] width 254 height 14
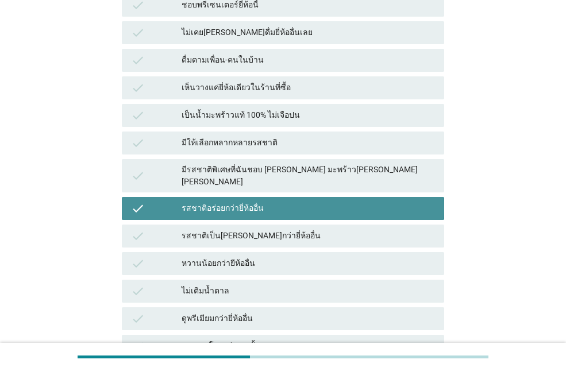
click at [315, 132] on div "check มีให้เลือกหลากหลายรสชาติ" at bounding box center [283, 143] width 323 height 23
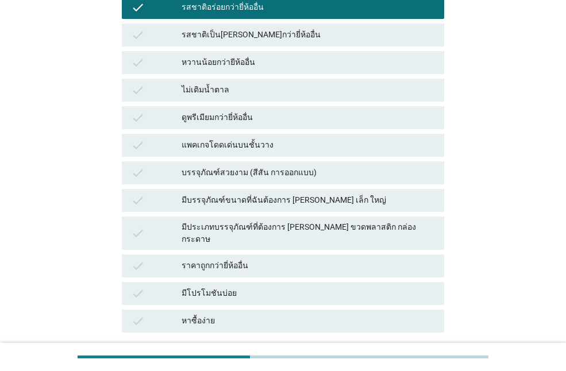
scroll to position [571, 0]
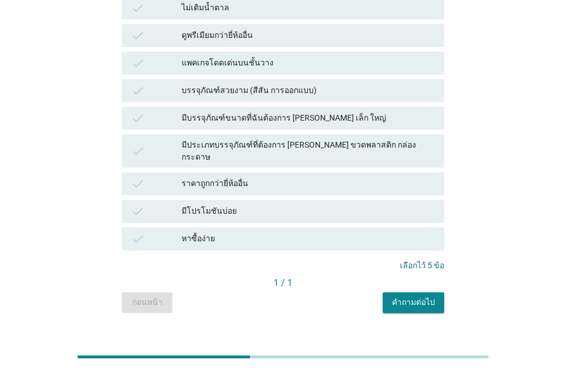
click at [429, 297] on div "คำถามต่อไป" at bounding box center [413, 303] width 43 height 12
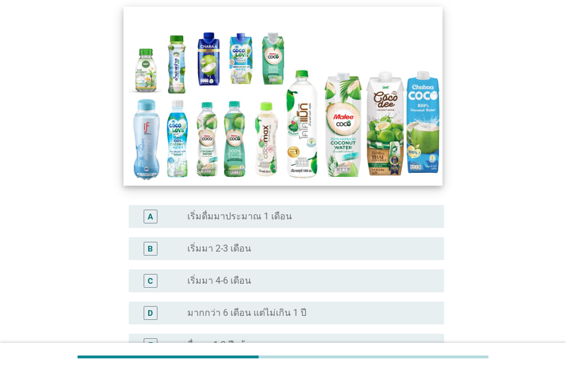
scroll to position [115, 0]
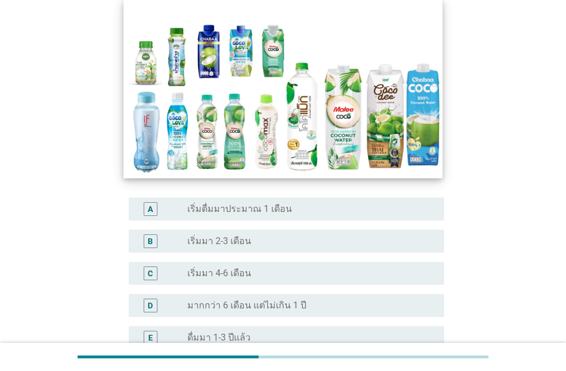
click at [267, 113] on img at bounding box center [283, 88] width 319 height 179
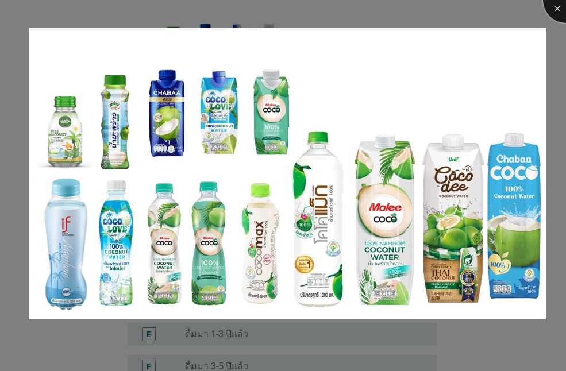
click at [554, 14] on div at bounding box center [566, 0] width 46 height 46
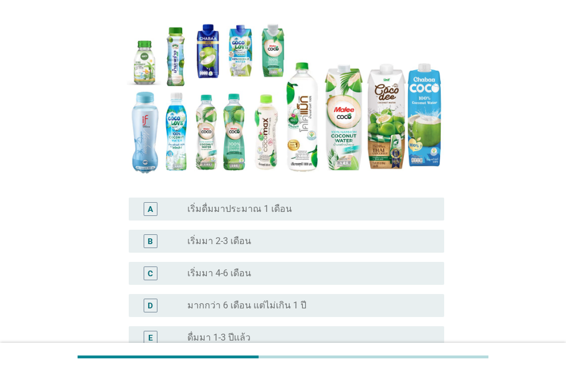
click at [267, 306] on label "มากกว่า 6 เดือน แต่ไม่เกิน 1 ปี" at bounding box center [246, 305] width 119 height 11
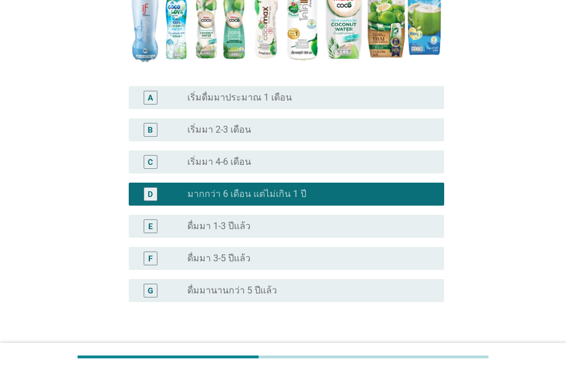
scroll to position [305, 0]
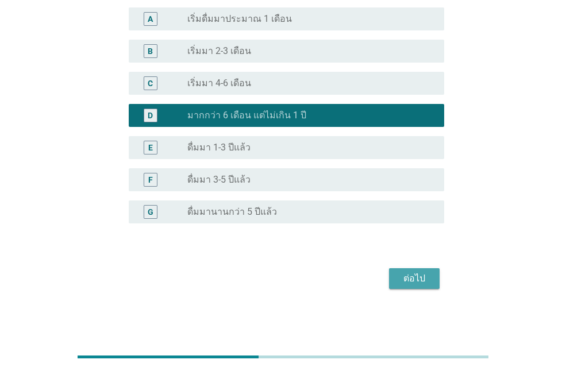
click at [411, 281] on div "ต่อไป" at bounding box center [414, 279] width 32 height 14
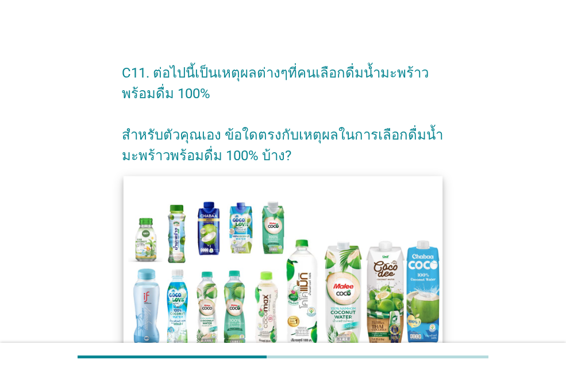
scroll to position [172, 0]
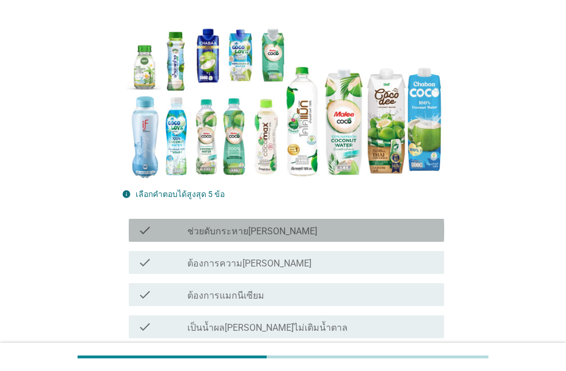
click at [282, 232] on div "check_box_outline_blank ช่วยดับกระหาย[PERSON_NAME]" at bounding box center [311, 231] width 248 height 14
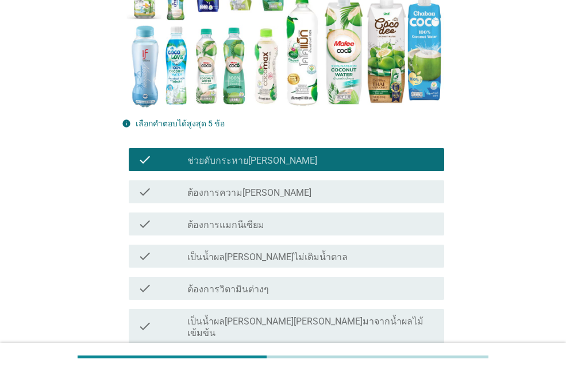
scroll to position [345, 0]
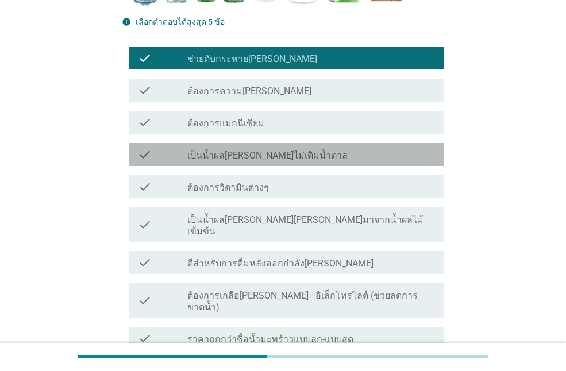
click at [283, 157] on label "เป็นน้ำผล[PERSON_NAME]ไม่เติมน้ำตาล" at bounding box center [267, 155] width 160 height 11
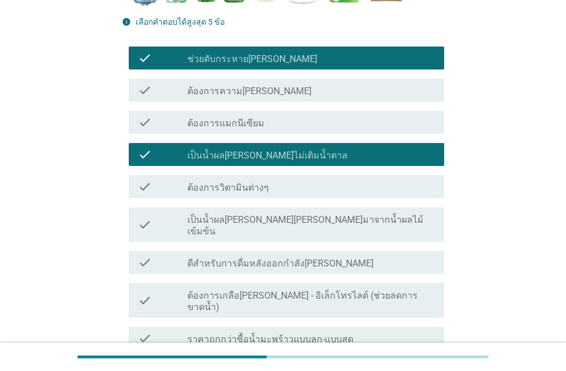
click at [285, 116] on div "check_box_outline_blank ต้องการแมกนีเซียม" at bounding box center [311, 123] width 248 height 14
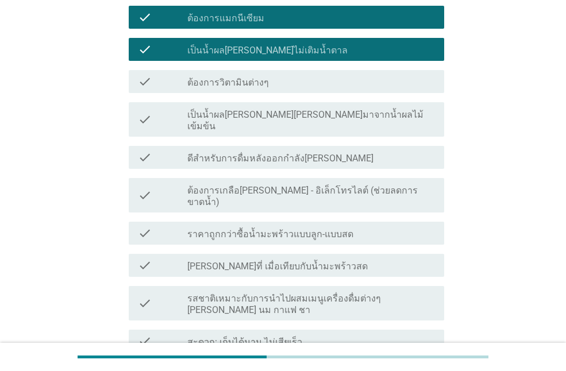
scroll to position [575, 0]
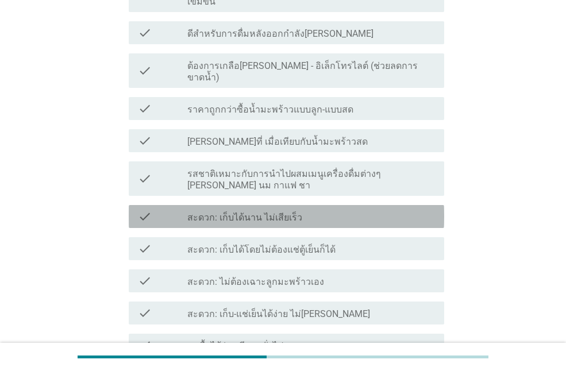
click at [302, 210] on div "check_box_outline_blank สะดวก: เก็บได้นาน ไม่เสียเร็ว" at bounding box center [311, 217] width 248 height 14
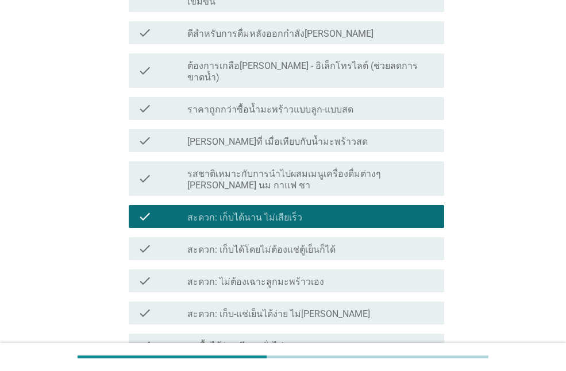
click at [322, 162] on div "check check_box_outline_blank รสชาติเหมาะกับการนำไปผสมเมนูเครื่องดื่มต่างๆ [PER…" at bounding box center [287, 179] width 316 height 34
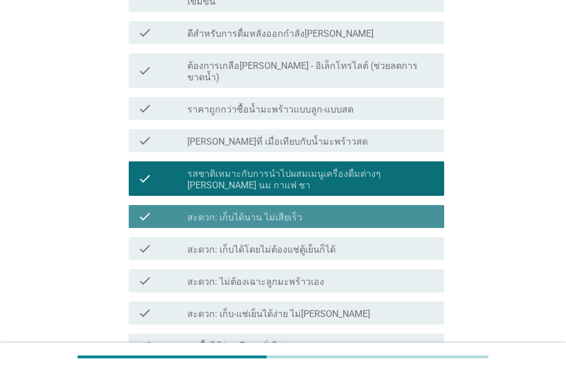
click at [321, 210] on div "check_box_outline_blank สะดวก: เก็บได้นาน ไม่เสียเร็ว" at bounding box center [311, 217] width 248 height 14
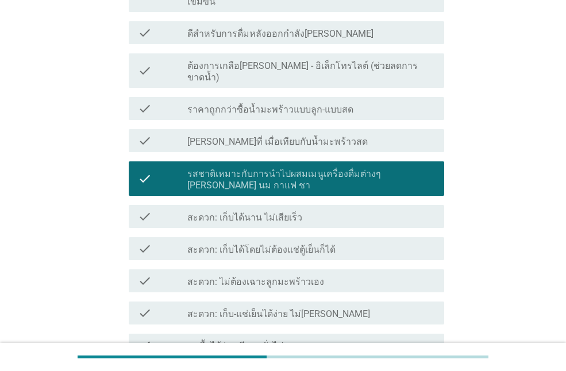
click at [315, 136] on label "[PERSON_NAME]ที่ เมื่อเทียบกับน้ำมะพร้าวสด" at bounding box center [277, 141] width 181 height 11
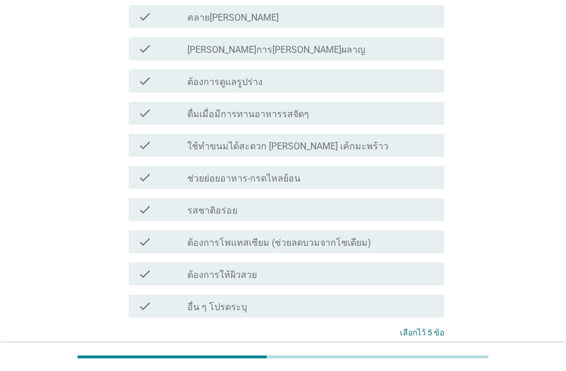
scroll to position [1031, 0]
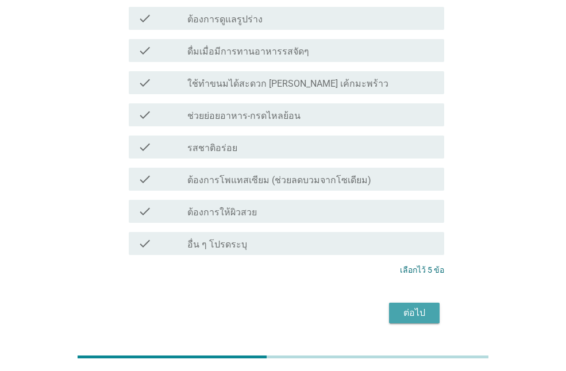
click at [417, 306] on div "ต่อไป" at bounding box center [414, 313] width 32 height 14
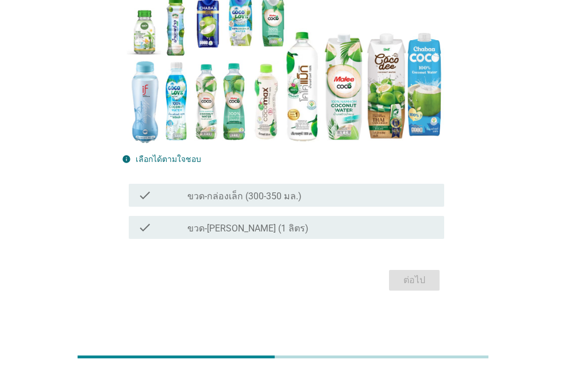
scroll to position [126, 0]
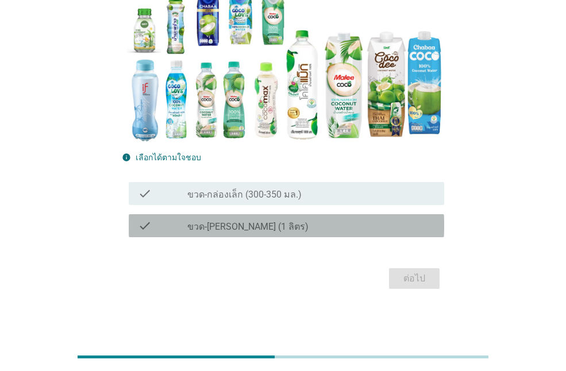
click at [297, 217] on div "check check_box_outline_blank ขวด-[PERSON_NAME] (1 ลิตร)" at bounding box center [287, 225] width 316 height 23
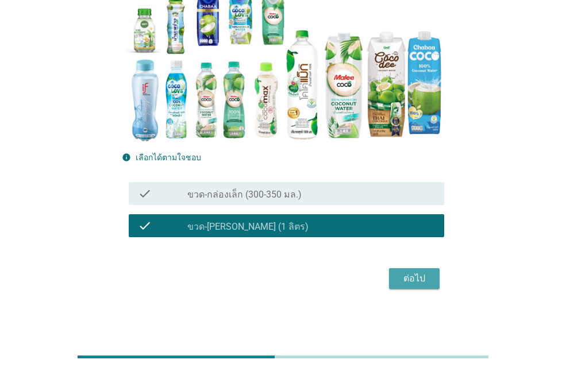
click at [427, 279] on div "ต่อไป" at bounding box center [414, 279] width 32 height 14
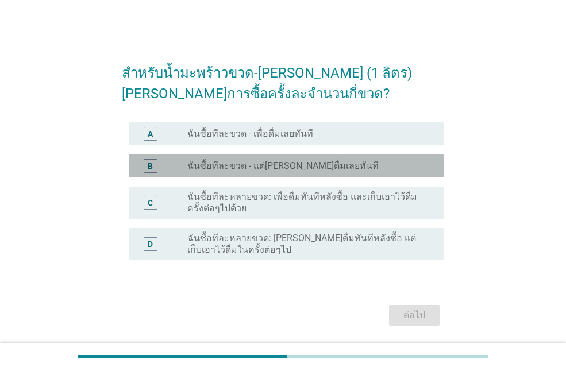
click at [327, 172] on div "radio_button_unchecked ฉันซื้อทีละขวด - แต่[PERSON_NAME]ดื่มเลยทันที" at bounding box center [311, 166] width 248 height 14
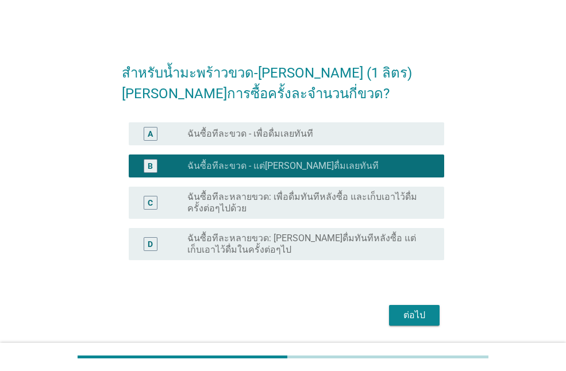
click at [340, 137] on div "radio_button_unchecked ฉันซื้อทีละขวด - เพื่อดื่มเลยทันที" at bounding box center [306, 133] width 239 height 11
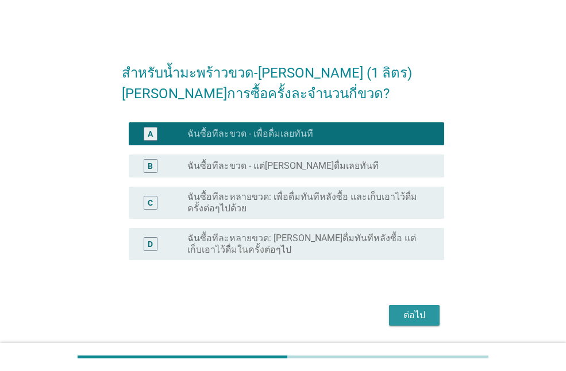
click at [421, 321] on div "ต่อไป" at bounding box center [414, 316] width 32 height 14
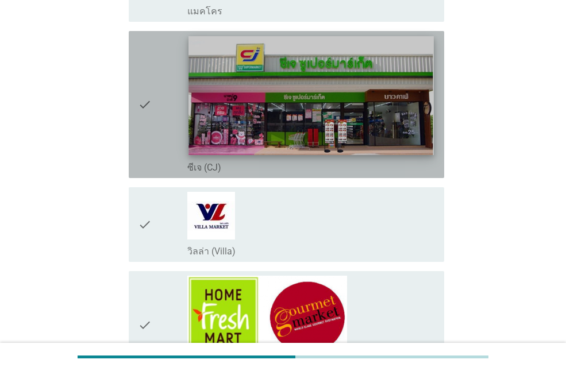
click at [344, 126] on img at bounding box center [311, 95] width 245 height 119
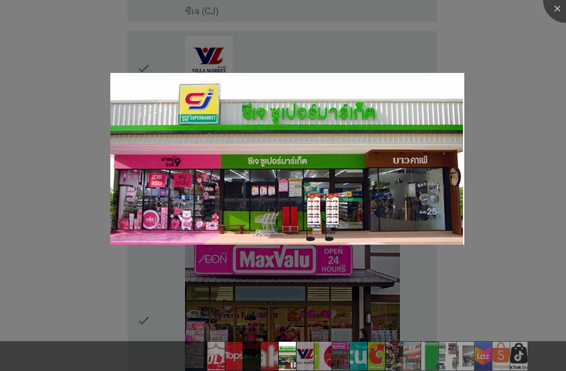
scroll to position [747, 0]
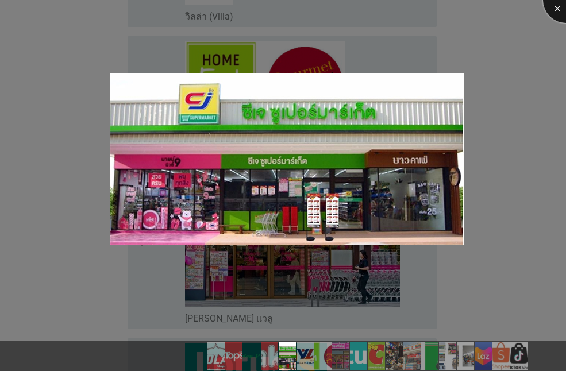
click at [561, 8] on div at bounding box center [566, 0] width 46 height 46
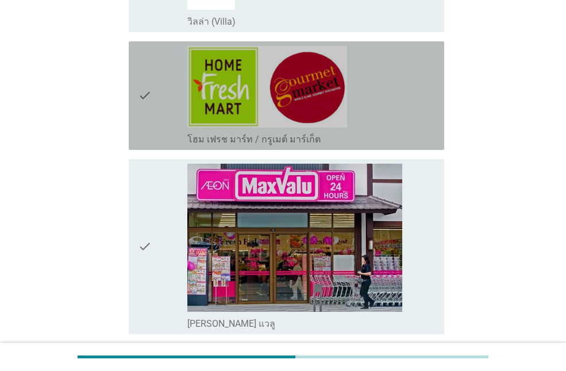
click at [162, 103] on div "check" at bounding box center [162, 95] width 49 height 99
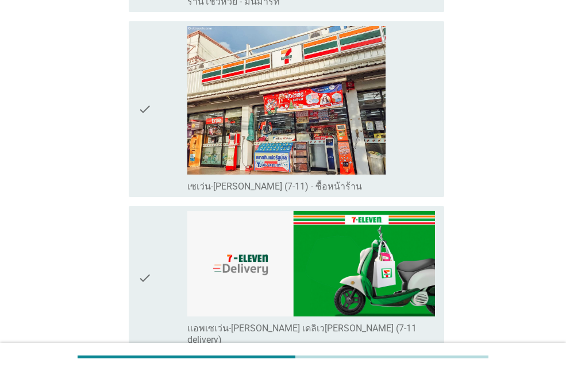
click at [144, 103] on icon "check" at bounding box center [145, 109] width 14 height 166
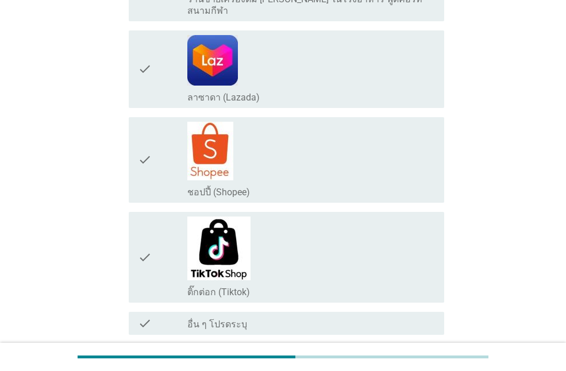
scroll to position [2261, 0]
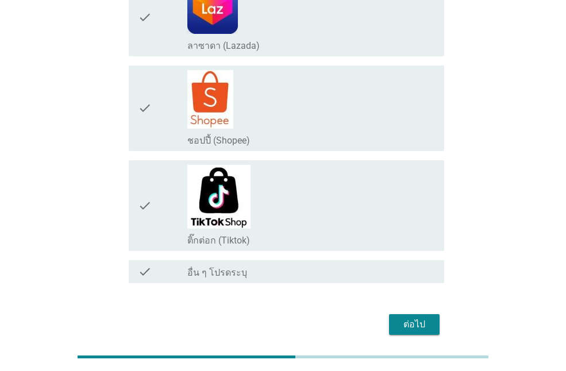
click at [374, 311] on div "ต่อไป" at bounding box center [283, 325] width 323 height 28
click at [409, 318] on div "ต่อไป" at bounding box center [414, 325] width 32 height 14
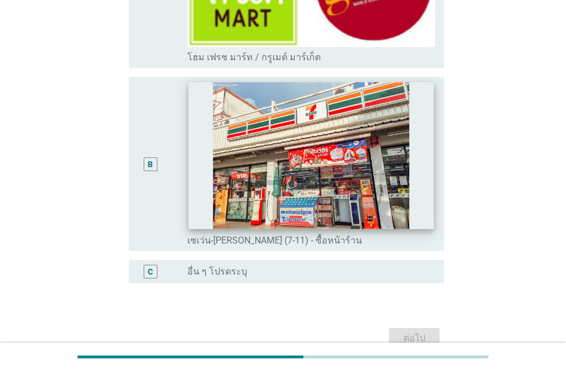
scroll to position [245, 0]
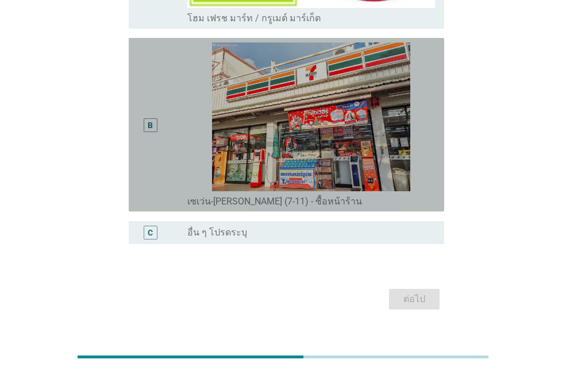
click at [160, 131] on div "B" at bounding box center [150, 125] width 25 height 164
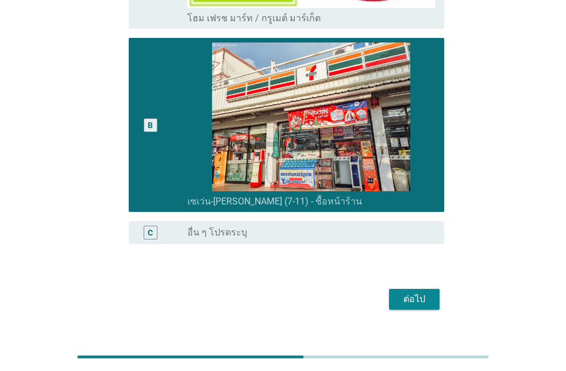
click at [427, 293] on div "ต่อไป" at bounding box center [414, 300] width 32 height 14
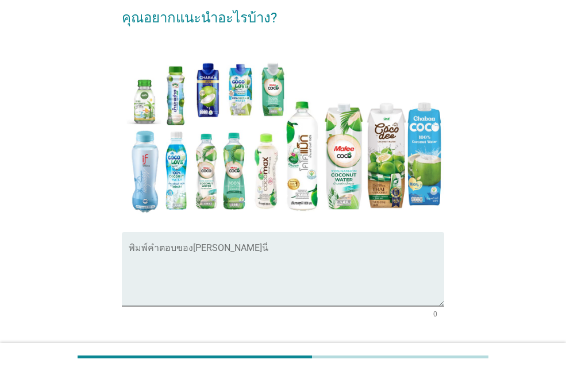
scroll to position [218, 0]
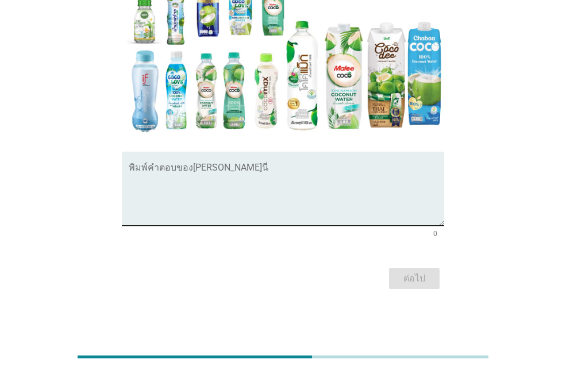
click at [180, 209] on textarea "พิมพ์คำตอบของคุณ ที่นี่" at bounding box center [287, 196] width 316 height 60
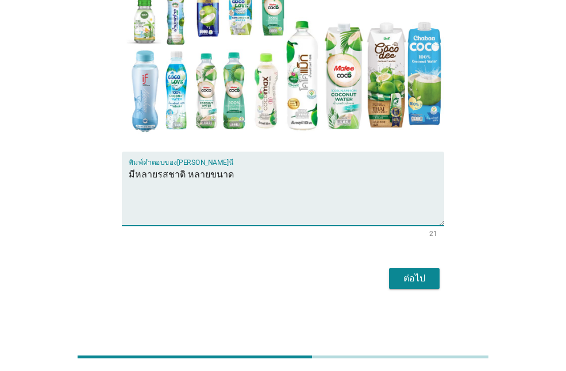
type textarea "มีหลายรสชาติ หลายขนาด"
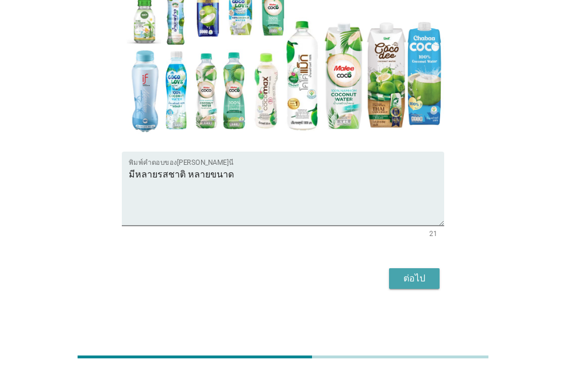
click at [437, 280] on button "ต่อไป" at bounding box center [414, 279] width 51 height 21
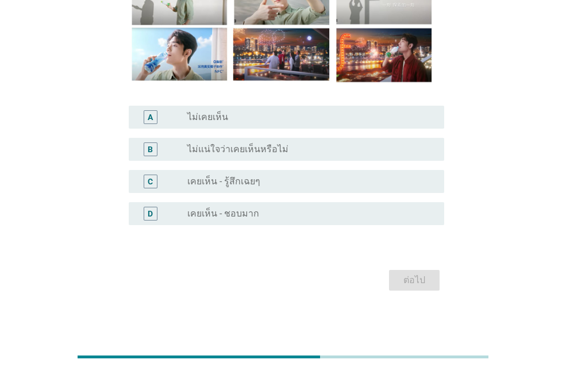
scroll to position [188, 0]
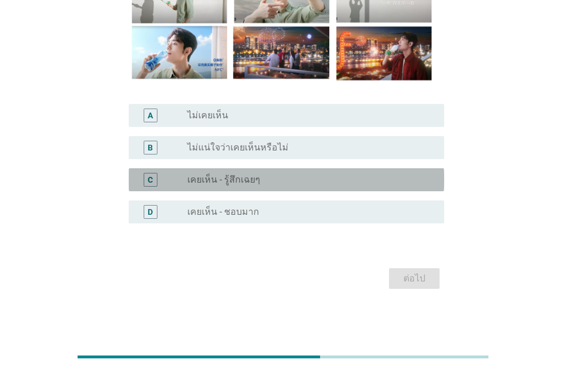
click at [309, 179] on div "radio_button_unchecked เคยเห็น - รู้สึกเฉยๆ" at bounding box center [306, 179] width 239 height 11
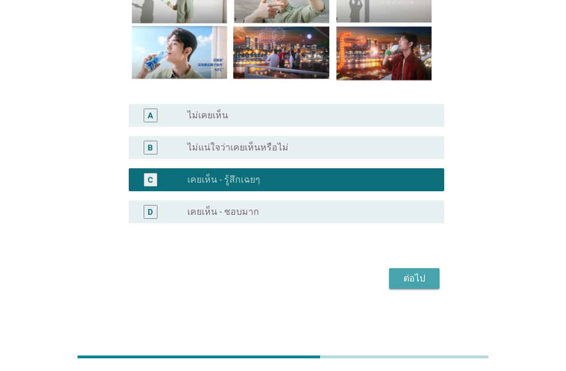
click at [421, 277] on div "ต่อไป" at bounding box center [414, 279] width 32 height 14
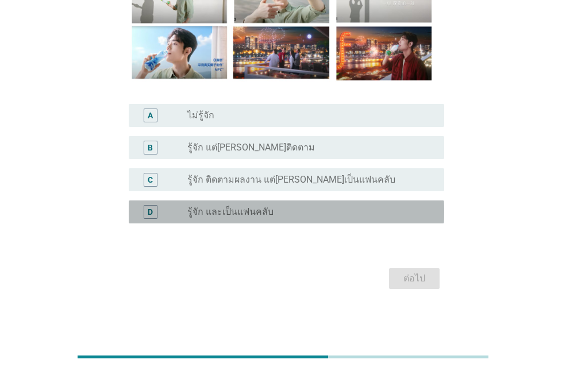
click at [302, 210] on div "radio_button_unchecked รู้จัก และเป็นแฟนคลับ" at bounding box center [306, 211] width 239 height 11
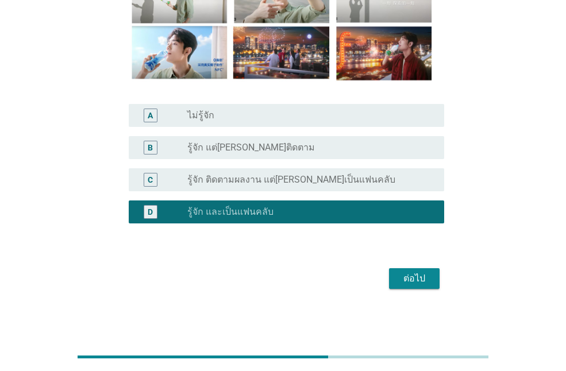
click at [315, 186] on div "radio_button_unchecked รู้จัก ติดตามผลงาน แต่[PERSON_NAME]เป็นแฟนคลับ" at bounding box center [311, 180] width 248 height 14
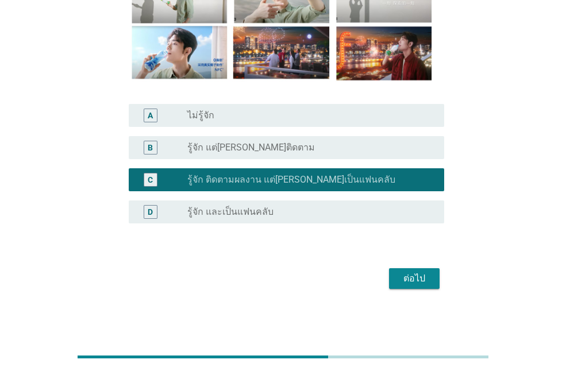
click at [301, 148] on div "radio_button_unchecked รู้จัก แต่[PERSON_NAME]ติดตาม" at bounding box center [306, 147] width 239 height 11
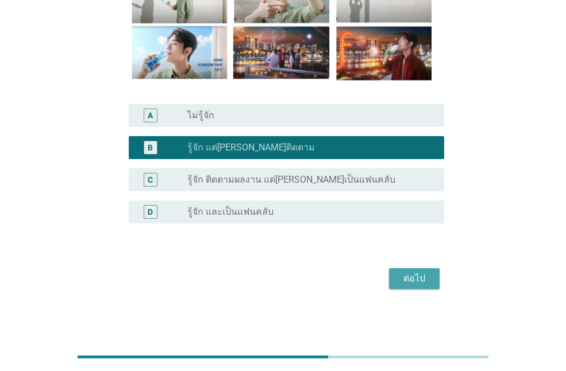
click at [400, 274] on div "ต่อไป" at bounding box center [414, 279] width 32 height 14
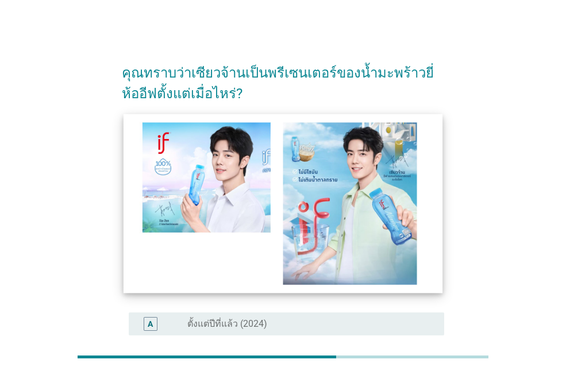
scroll to position [172, 0]
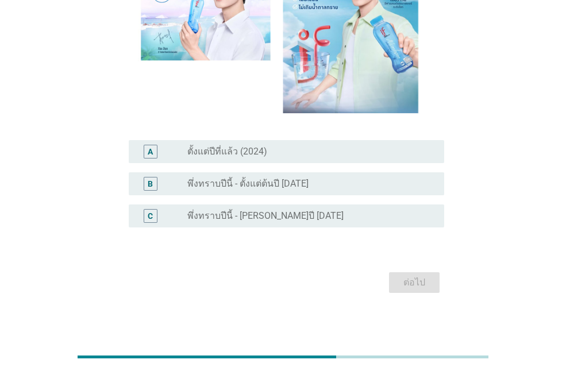
drag, startPoint x: 329, startPoint y: 160, endPoint x: 363, endPoint y: 205, distance: 56.7
click at [330, 159] on div "A radio_button_unchecked ตั้งแต่ปีที่แล้ว (2024)" at bounding box center [287, 151] width 316 height 23
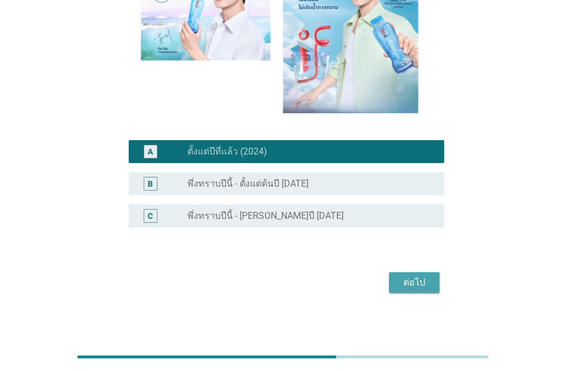
click at [423, 286] on div "ต่อไป" at bounding box center [414, 283] width 32 height 14
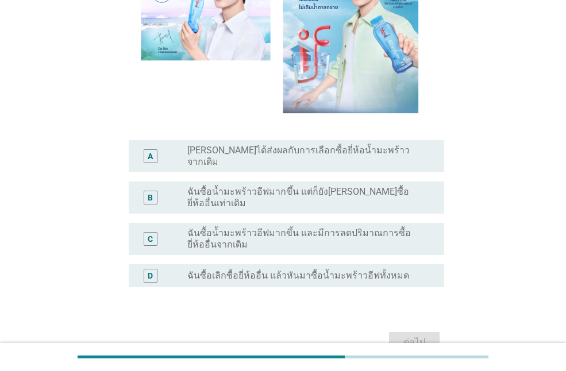
click at [326, 186] on label "ฉันซื้อน้ำมะพร้าวอีฟมากขึ้น แต่ก็ยัง[PERSON_NAME]ซื้อยี่ห้ออื่นเท่าเดิม" at bounding box center [306, 197] width 239 height 23
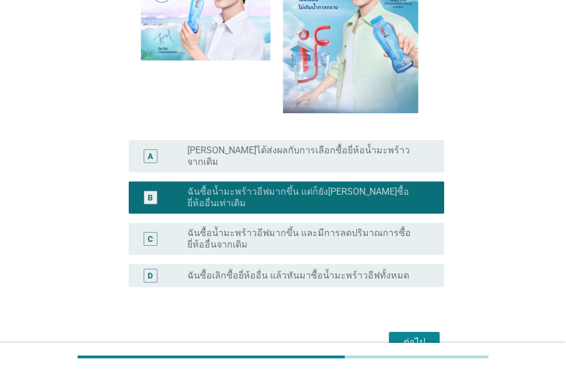
click at [414, 336] on div "ต่อไป" at bounding box center [414, 343] width 32 height 14
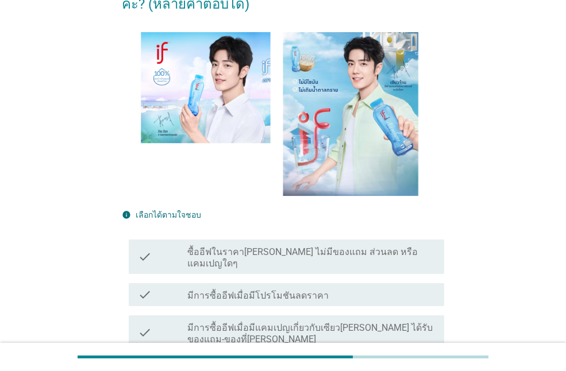
click at [355, 247] on label "ซื้ออีฟในราคา[PERSON_NAME] ไม่มีของแถม ส่วนลด หรือแคมเปญใดๆ" at bounding box center [311, 258] width 248 height 23
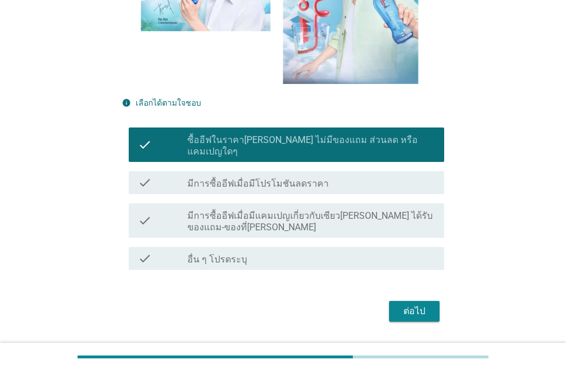
scroll to position [285, 0]
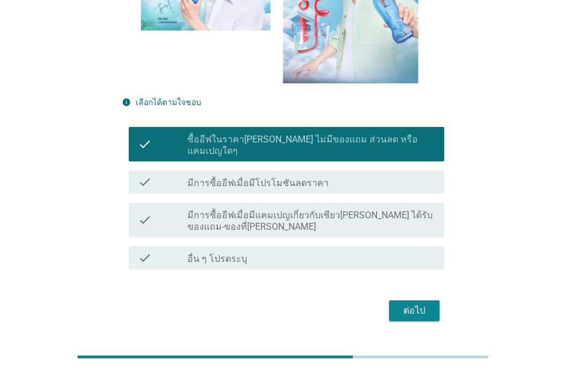
click at [346, 210] on label "มีการซื้ออีฟเมื่อมีแคมเปญเกี่ยวกับเซียว[PERSON_NAME] ได้รับของแถม-ของที่[PERSON…" at bounding box center [311, 221] width 248 height 23
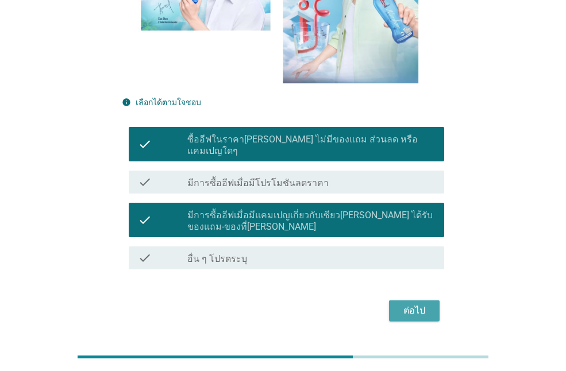
click at [419, 304] on div "ต่อไป" at bounding box center [414, 311] width 32 height 14
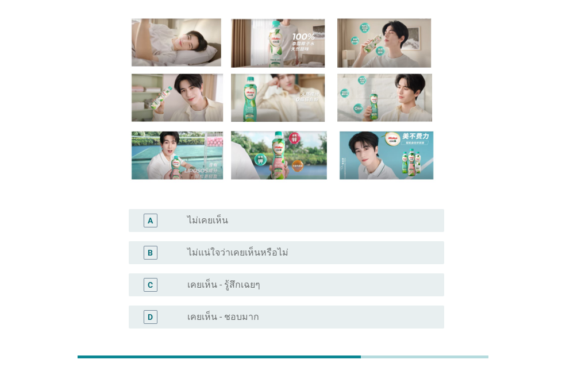
scroll to position [172, 0]
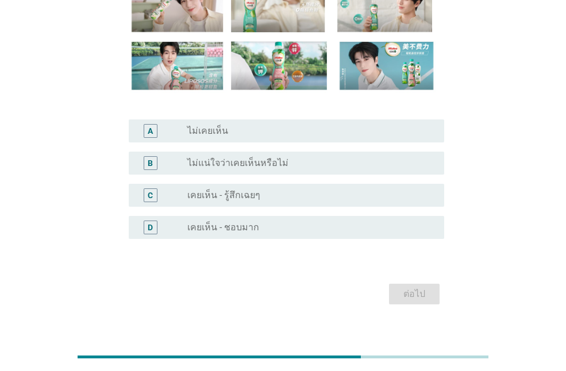
click at [287, 196] on div "radio_button_unchecked เคยเห็น - รู้สึกเฉยๆ" at bounding box center [306, 195] width 239 height 11
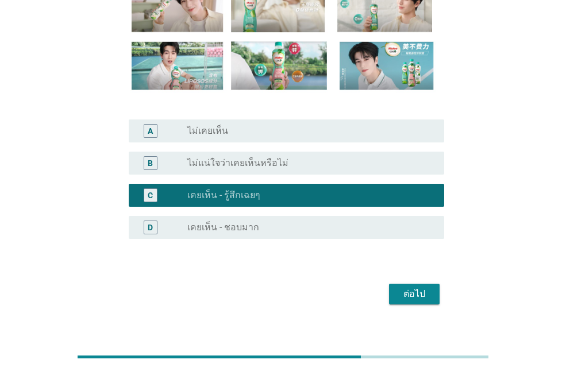
click at [406, 287] on div "ต่อไป" at bounding box center [414, 294] width 32 height 14
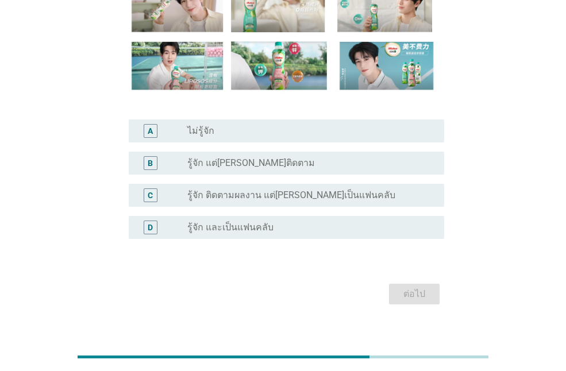
click at [298, 205] on div "C radio_button_unchecked รู้จัก ติดตามผลงาน แต่[PERSON_NAME]เป็นแฟนคลับ" at bounding box center [287, 195] width 316 height 23
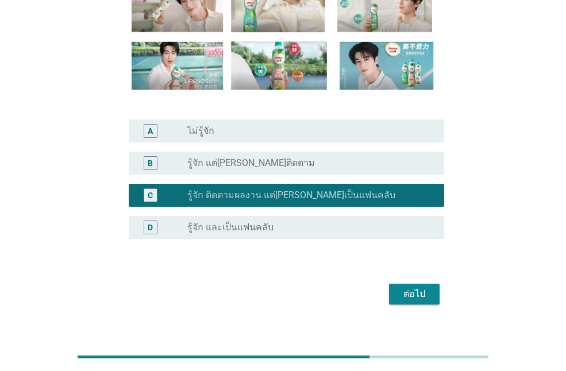
click at [436, 296] on button "ต่อไป" at bounding box center [414, 294] width 51 height 21
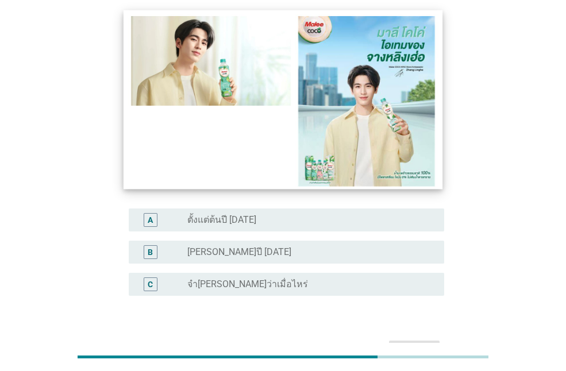
scroll to position [177, 0]
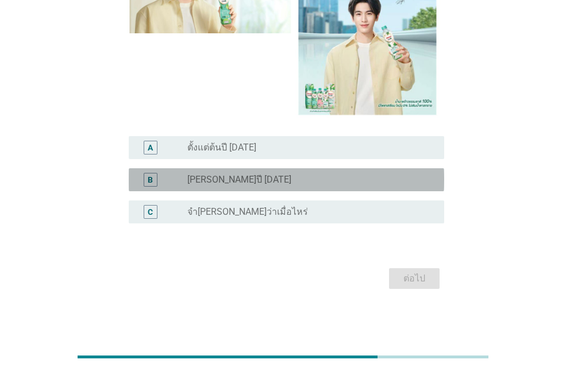
click at [256, 185] on div "radio_button_unchecked [PERSON_NAME]ปี [DATE]" at bounding box center [306, 179] width 239 height 11
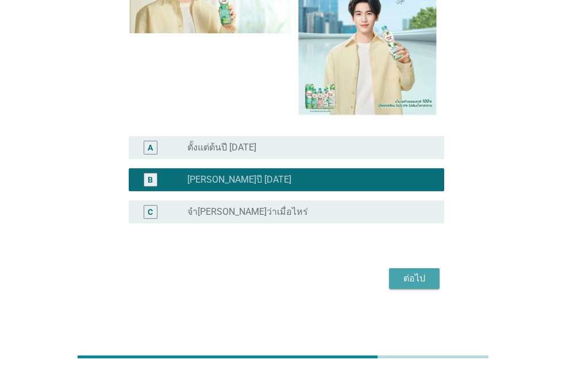
click at [413, 279] on div "ต่อไป" at bounding box center [414, 279] width 32 height 14
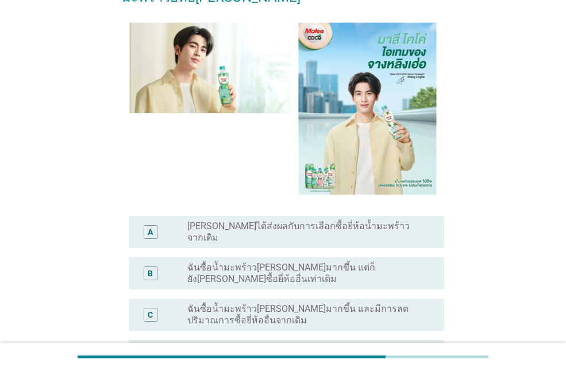
scroll to position [218, 0]
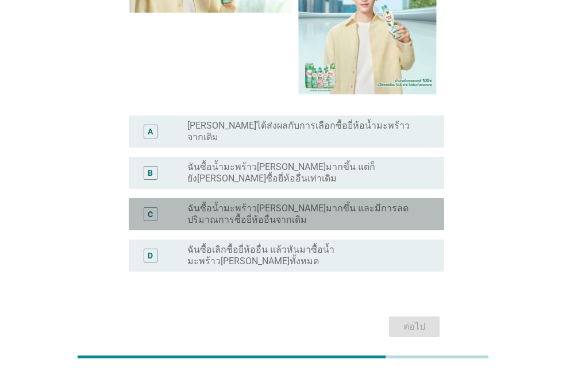
click at [296, 203] on label "ฉันซื้อน้ำมะพร้าว[PERSON_NAME]มากขึ้น และมีการลดปริมาณการซื้อยี่ห้ออื่นจากเดิม" at bounding box center [306, 214] width 239 height 23
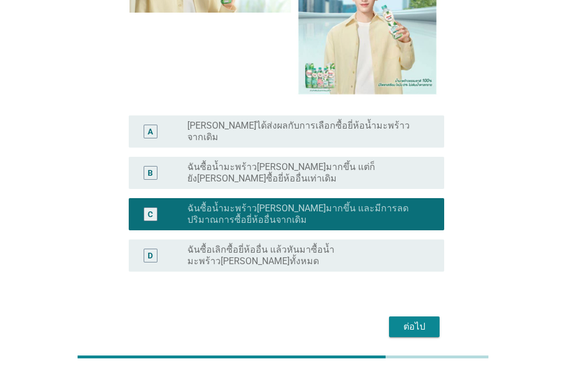
click at [374, 162] on label "ฉันซื้อน้ำมะพร้าว[PERSON_NAME]มากขึ้น แต่ก็ยัง[PERSON_NAME]ซื้อยี่ห้ออื่นเท่าเด…" at bounding box center [306, 173] width 239 height 23
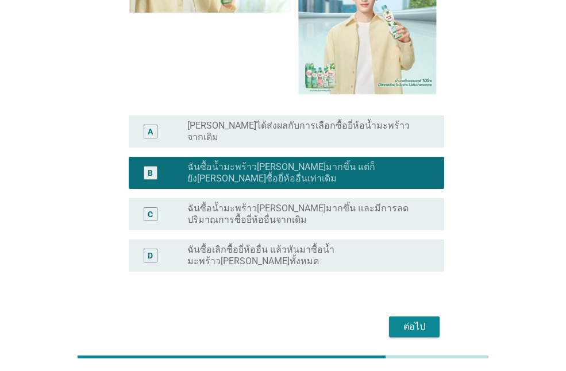
click at [415, 317] on button "ต่อไป" at bounding box center [414, 327] width 51 height 21
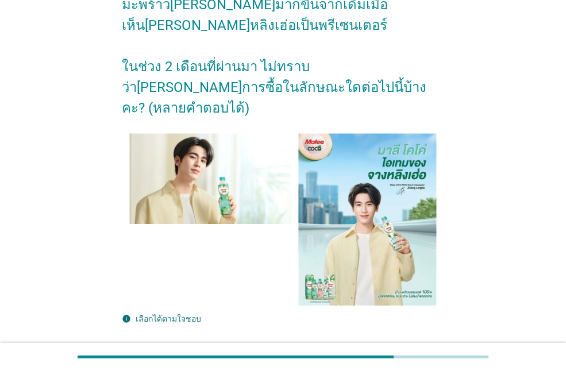
scroll to position [172, 0]
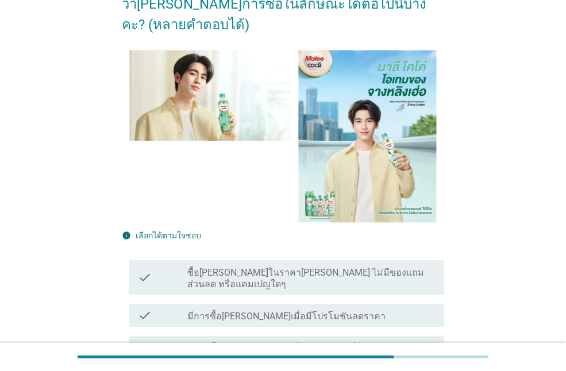
click at [366, 309] on div "check_box_outline_blank มีการซื้อ[PERSON_NAME]เมื่อมีโปรโมชันลดราคา" at bounding box center [311, 316] width 248 height 14
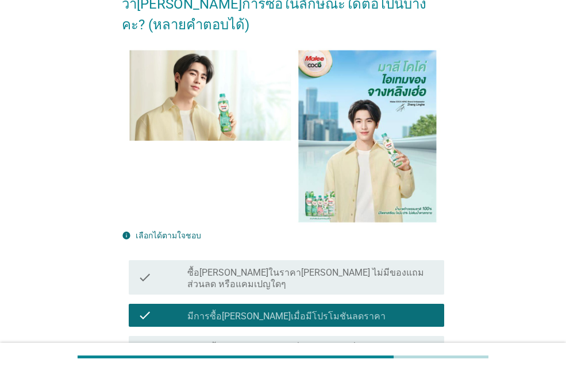
click at [376, 267] on label "ซื้อ[PERSON_NAME]ในราคา[PERSON_NAME] ไม่มีของแถม ส่วนลด หรือแคมเปญใดๆ" at bounding box center [311, 278] width 248 height 23
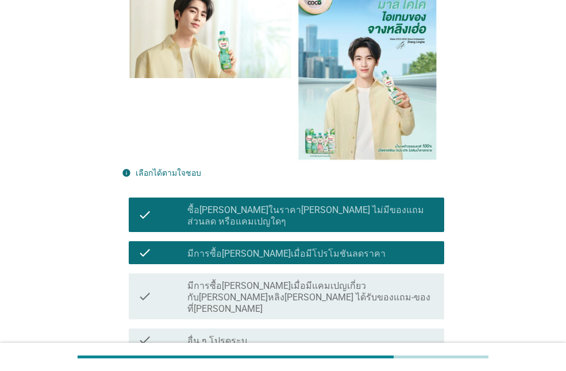
scroll to position [285, 0]
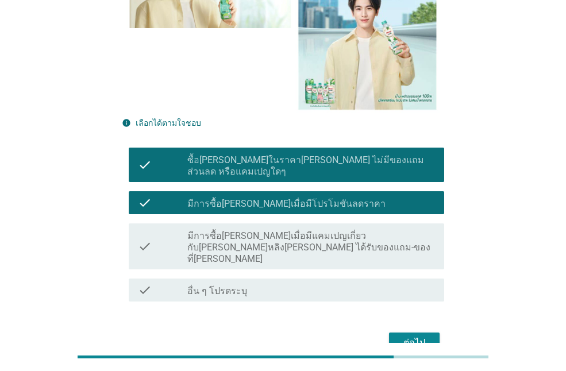
click at [424, 336] on div "ต่อไป" at bounding box center [414, 343] width 32 height 14
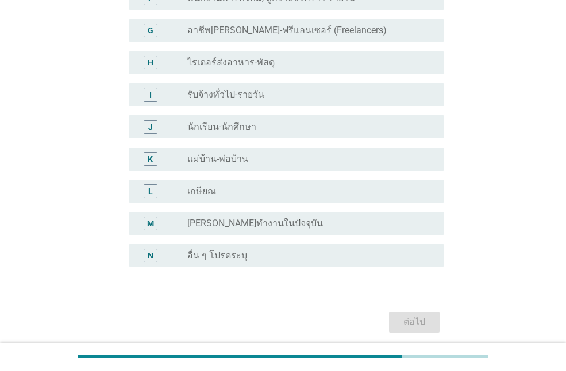
scroll to position [0, 0]
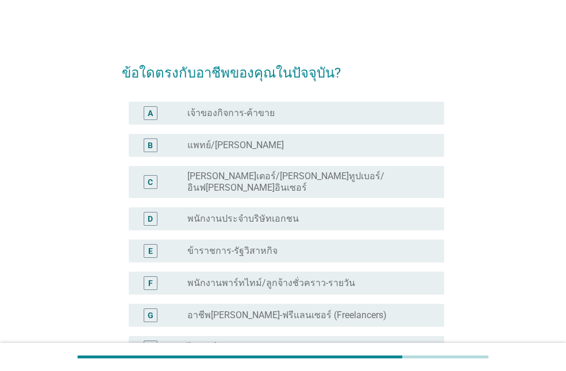
click at [336, 247] on div "radio_button_unchecked ข้าราชการ-รัฐวิสาหกิจ" at bounding box center [306, 251] width 239 height 11
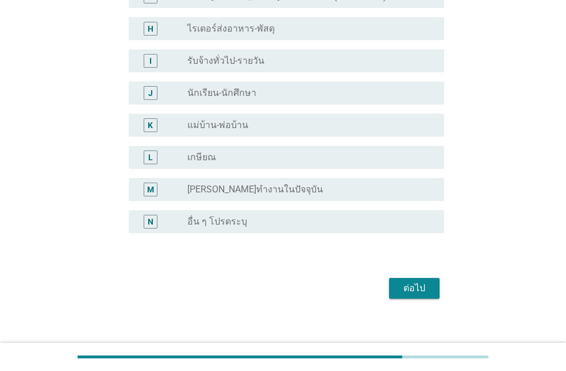
scroll to position [320, 0]
click at [425, 281] on div "ต่อไป" at bounding box center [414, 288] width 32 height 14
